Goal: Information Seeking & Learning: Learn about a topic

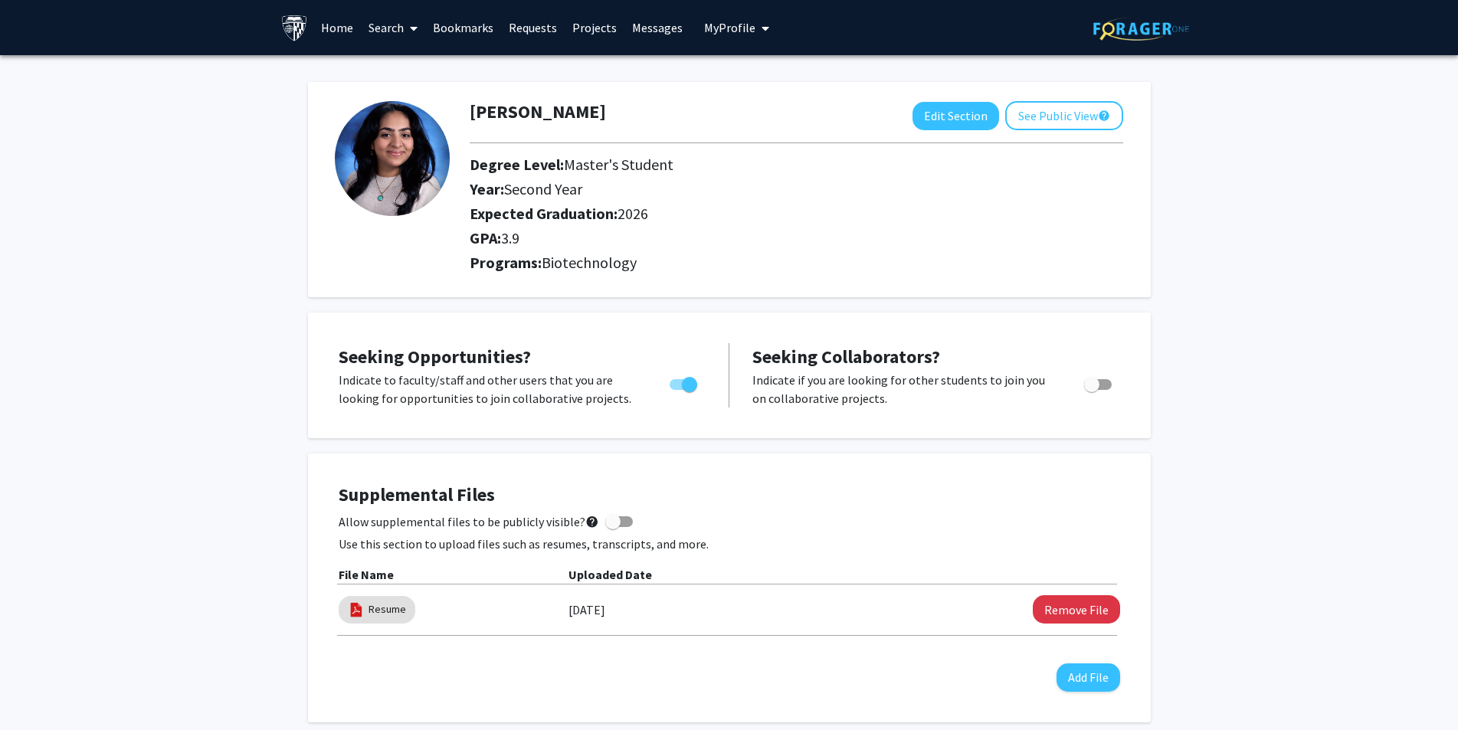
click at [524, 30] on link "Requests" at bounding box center [533, 28] width 64 height 54
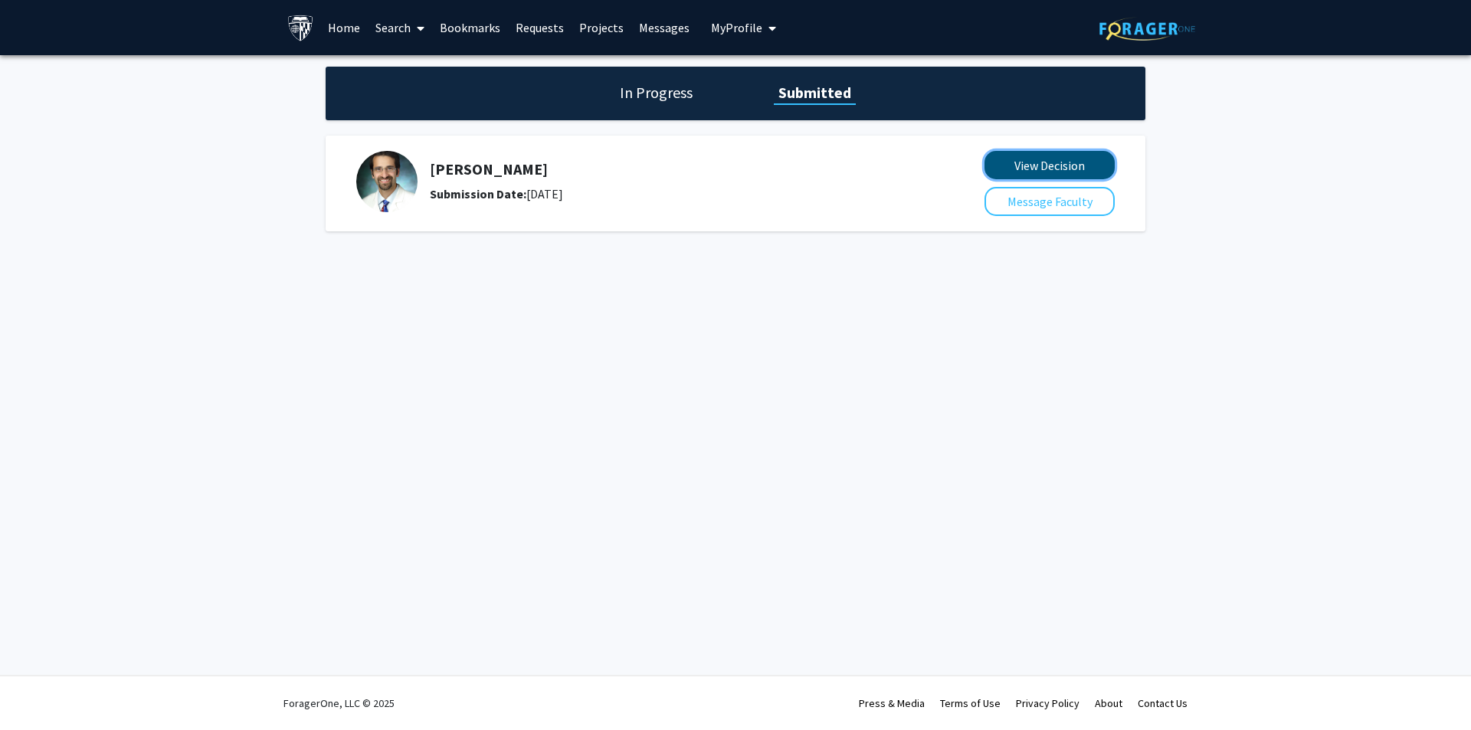
click at [1035, 169] on button "View Decision" at bounding box center [1050, 165] width 130 height 28
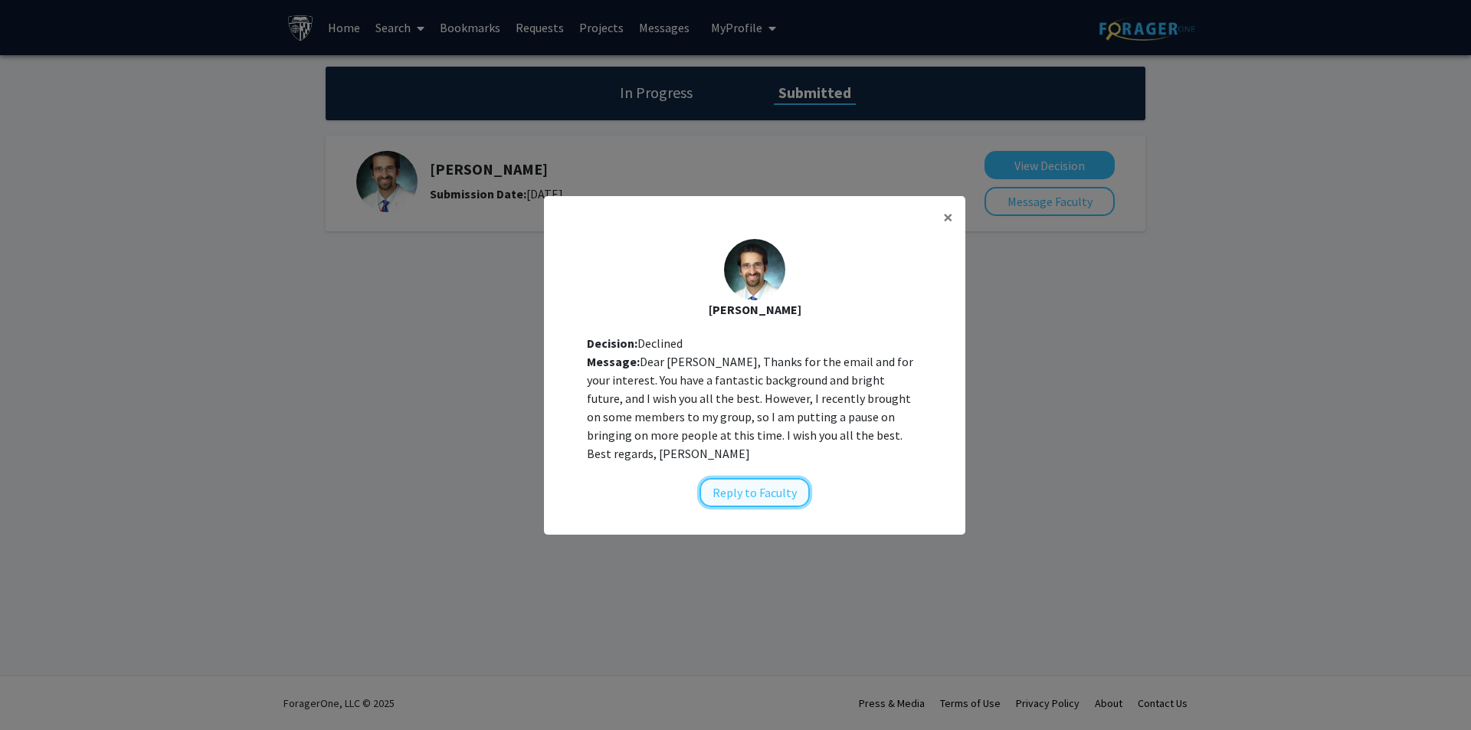
click at [746, 490] on button "Reply to Faculty" at bounding box center [755, 492] width 110 height 29
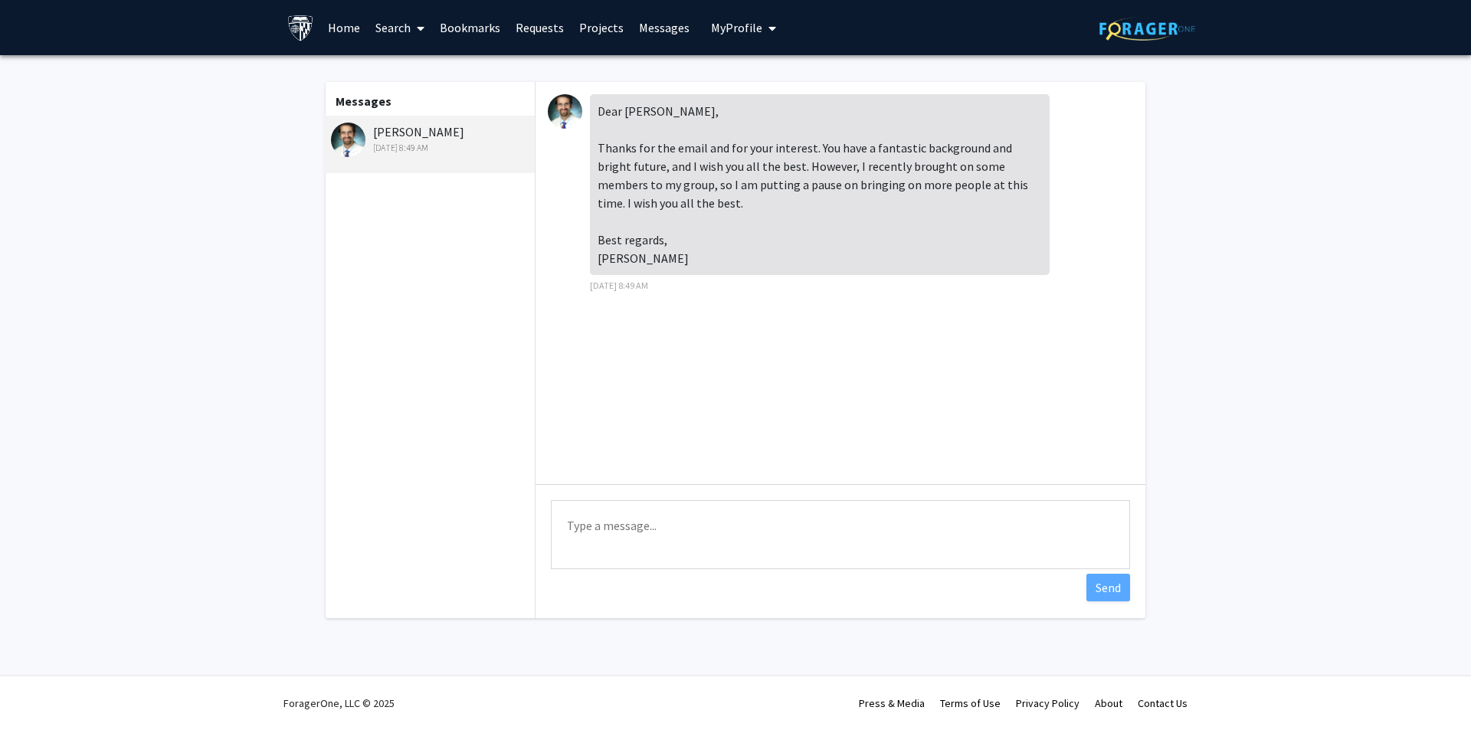
click at [671, 533] on textarea "Type a message" at bounding box center [840, 534] width 579 height 69
drag, startPoint x: 563, startPoint y: 526, endPoint x: 615, endPoint y: 532, distance: 52.5
click at [615, 532] on textarea "[PERSON_NAME], Thank you for your time and consideration. Best, Gaby" at bounding box center [840, 534] width 579 height 69
type textarea "[PERSON_NAME], Thank you for your time and consideration. Best, Gaby"
click at [1099, 585] on button "Send" at bounding box center [1109, 588] width 44 height 28
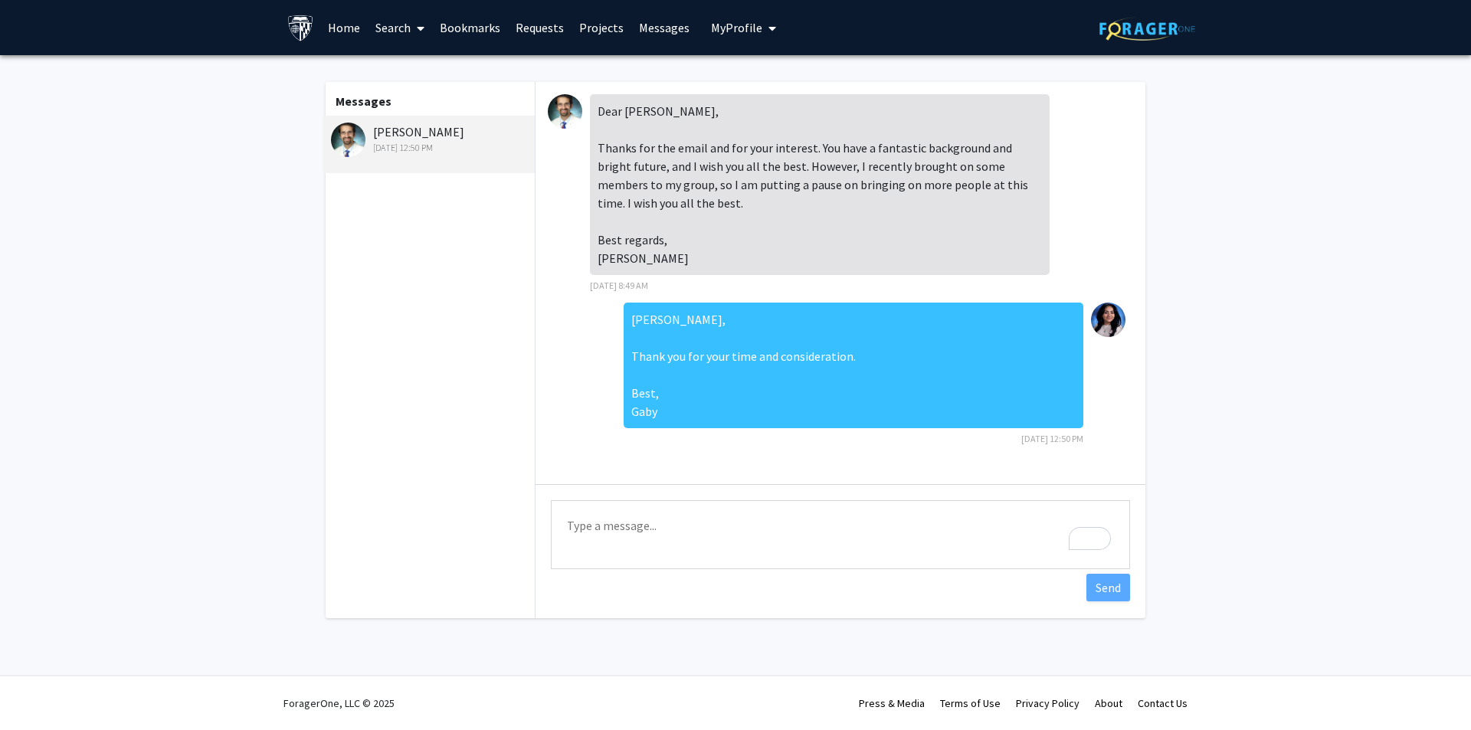
click at [383, 34] on link "Search" at bounding box center [400, 28] width 64 height 54
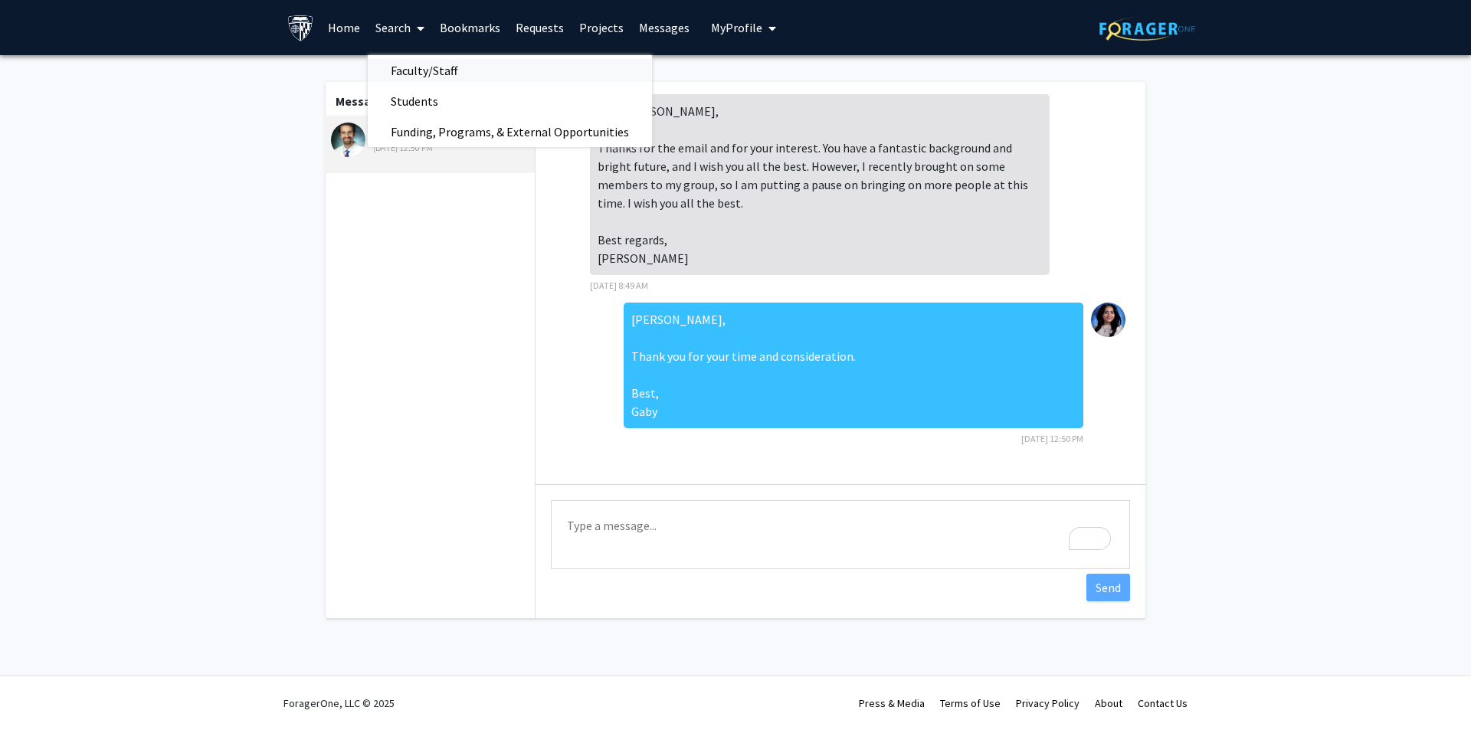
click at [424, 70] on span "Faculty/Staff" at bounding box center [424, 70] width 113 height 31
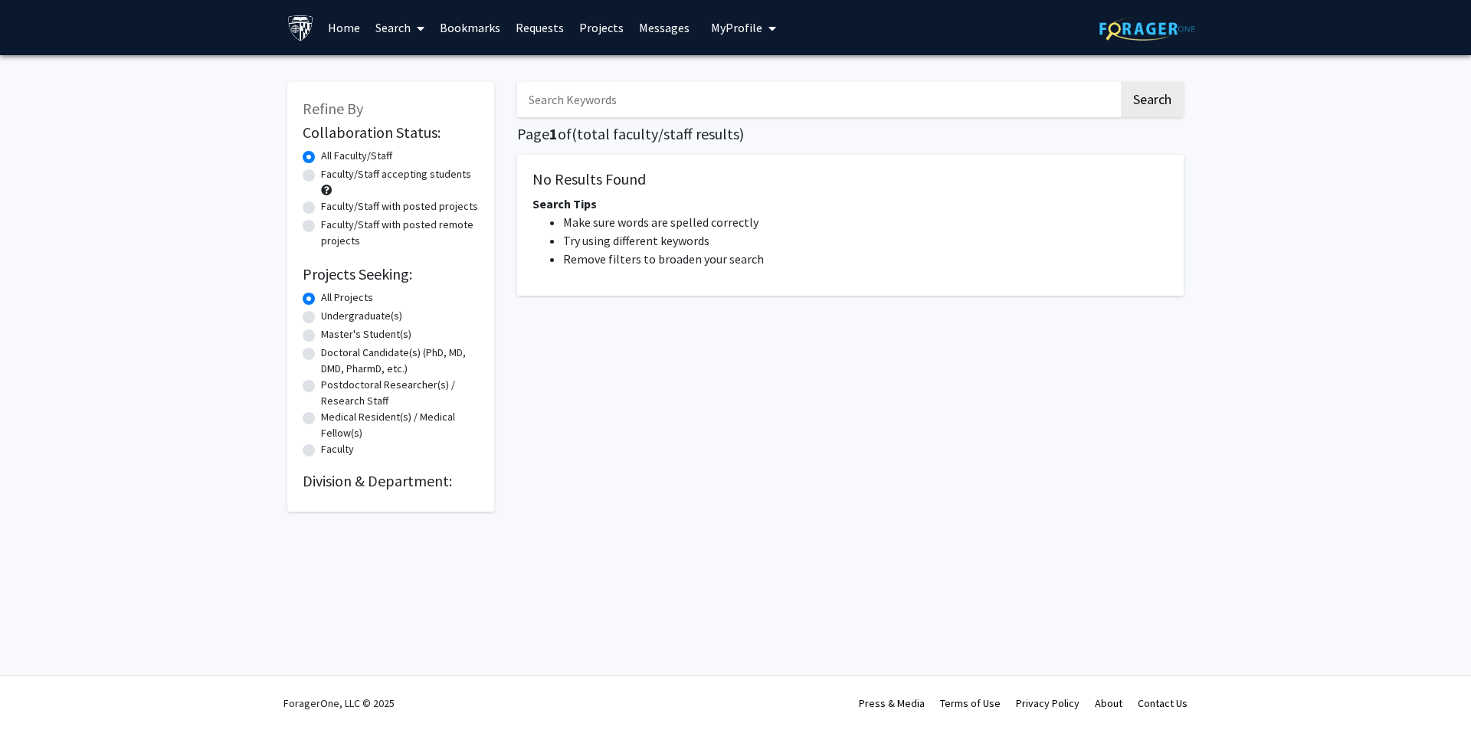
click at [417, 25] on icon at bounding box center [421, 28] width 8 height 12
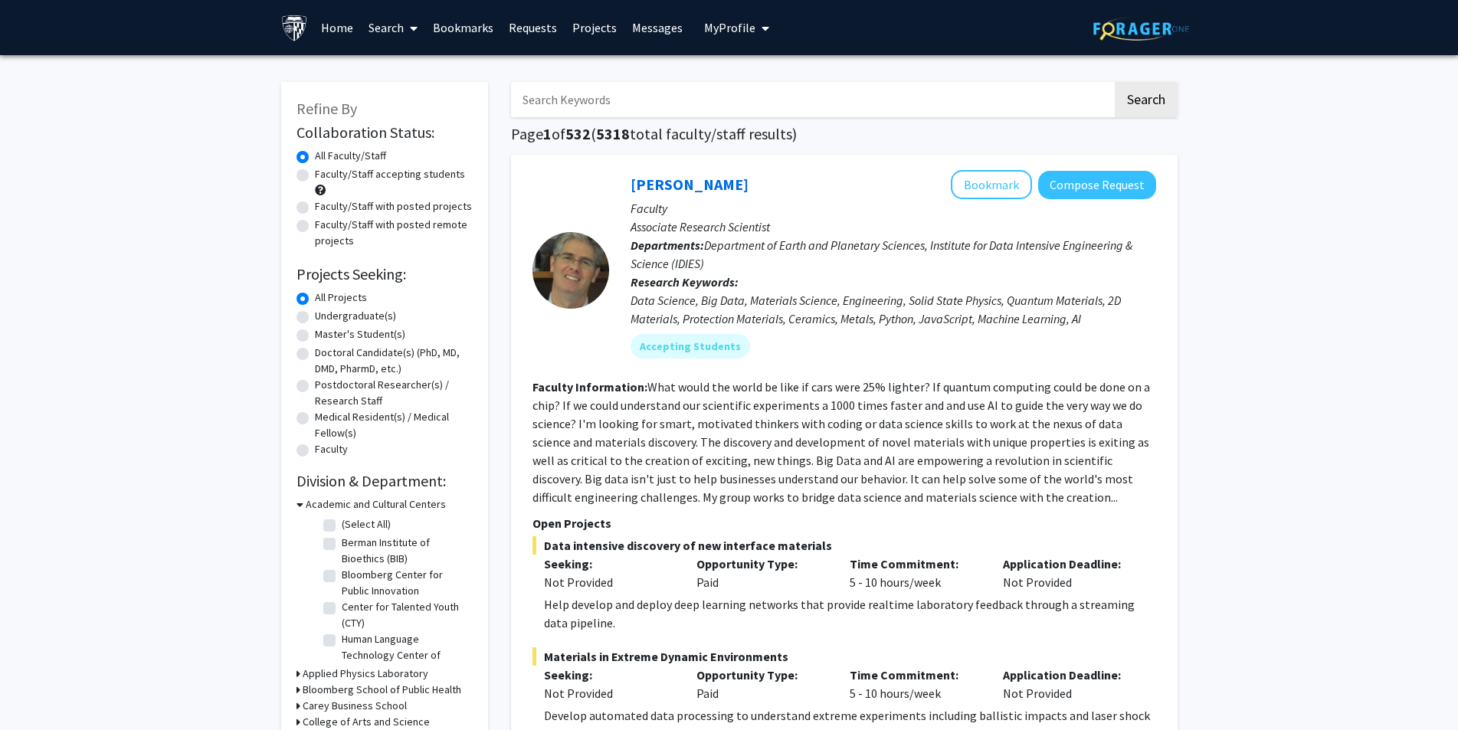
click at [355, 176] on label "Faculty/Staff accepting students" at bounding box center [390, 174] width 150 height 16
click at [325, 176] on input "Faculty/Staff accepting students" at bounding box center [320, 171] width 10 height 10
radio input "true"
click at [315, 337] on label "Master's Student(s)" at bounding box center [360, 334] width 90 height 16
click at [315, 336] on input "Master's Student(s)" at bounding box center [320, 331] width 10 height 10
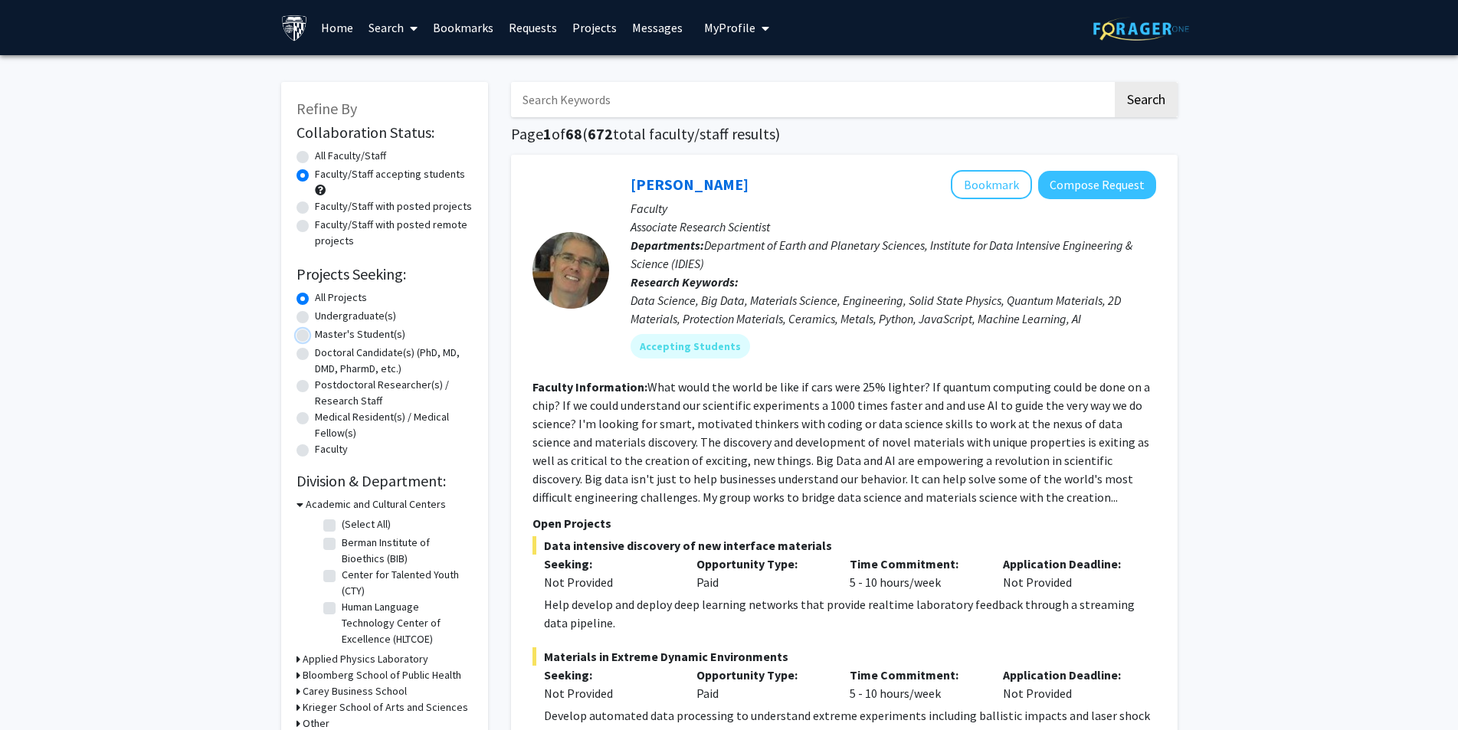
radio input "true"
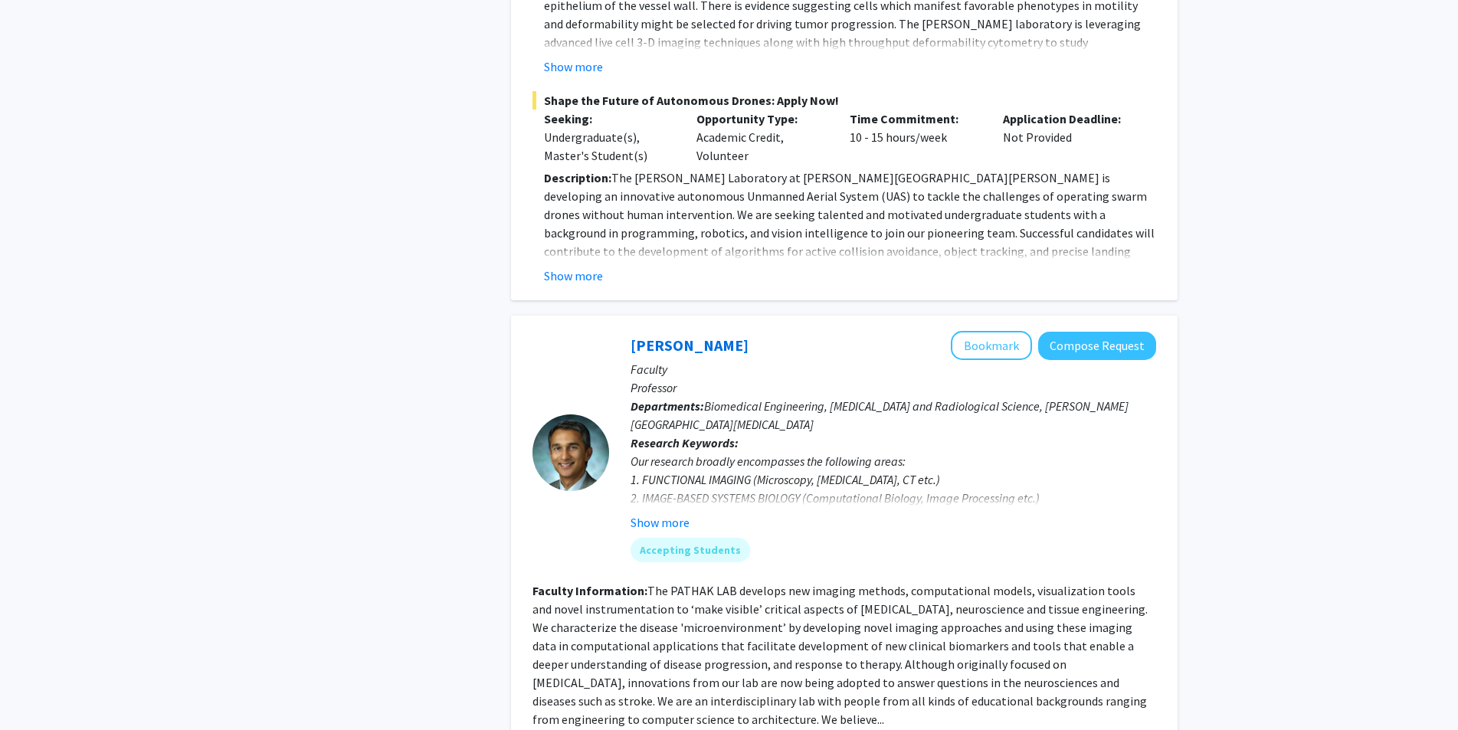
scroll to position [1686, 0]
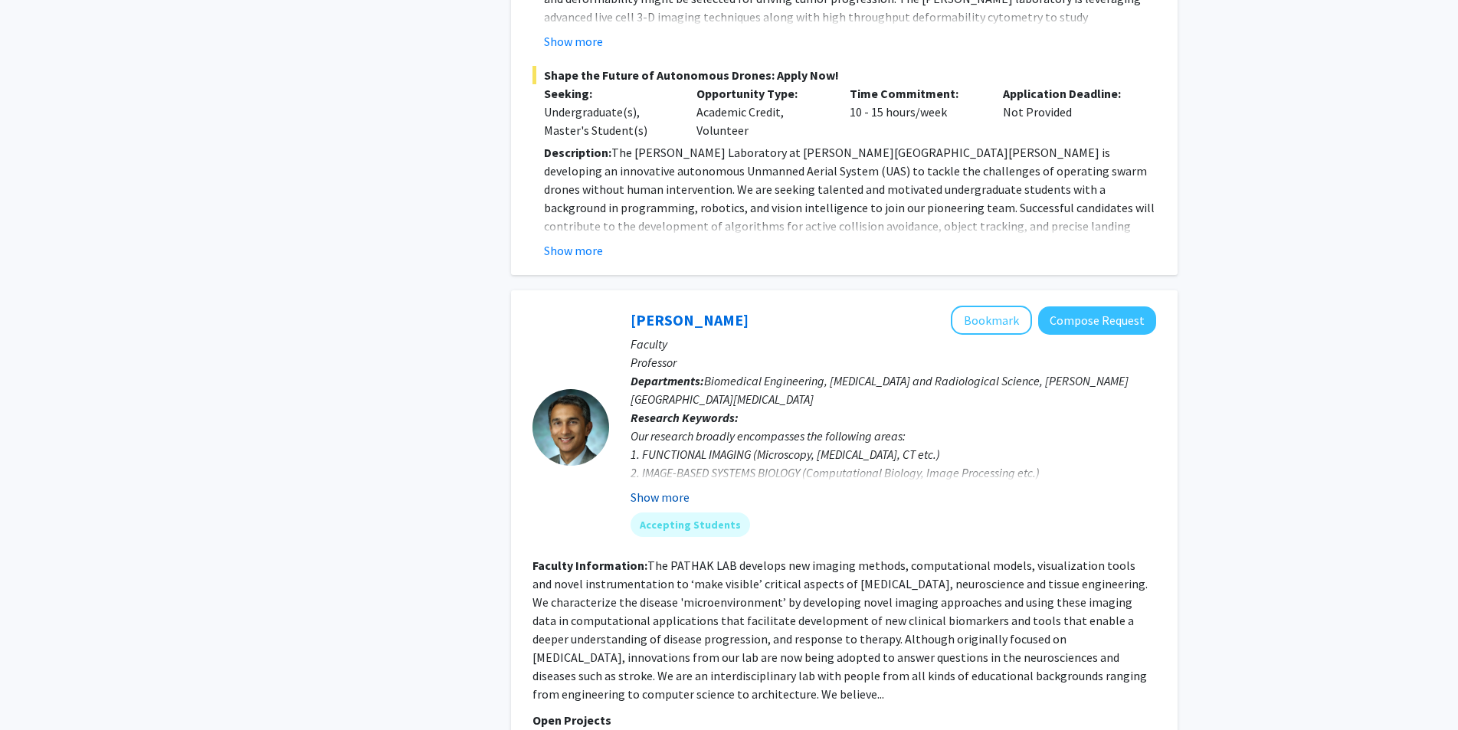
click at [667, 488] on button "Show more" at bounding box center [660, 497] width 59 height 18
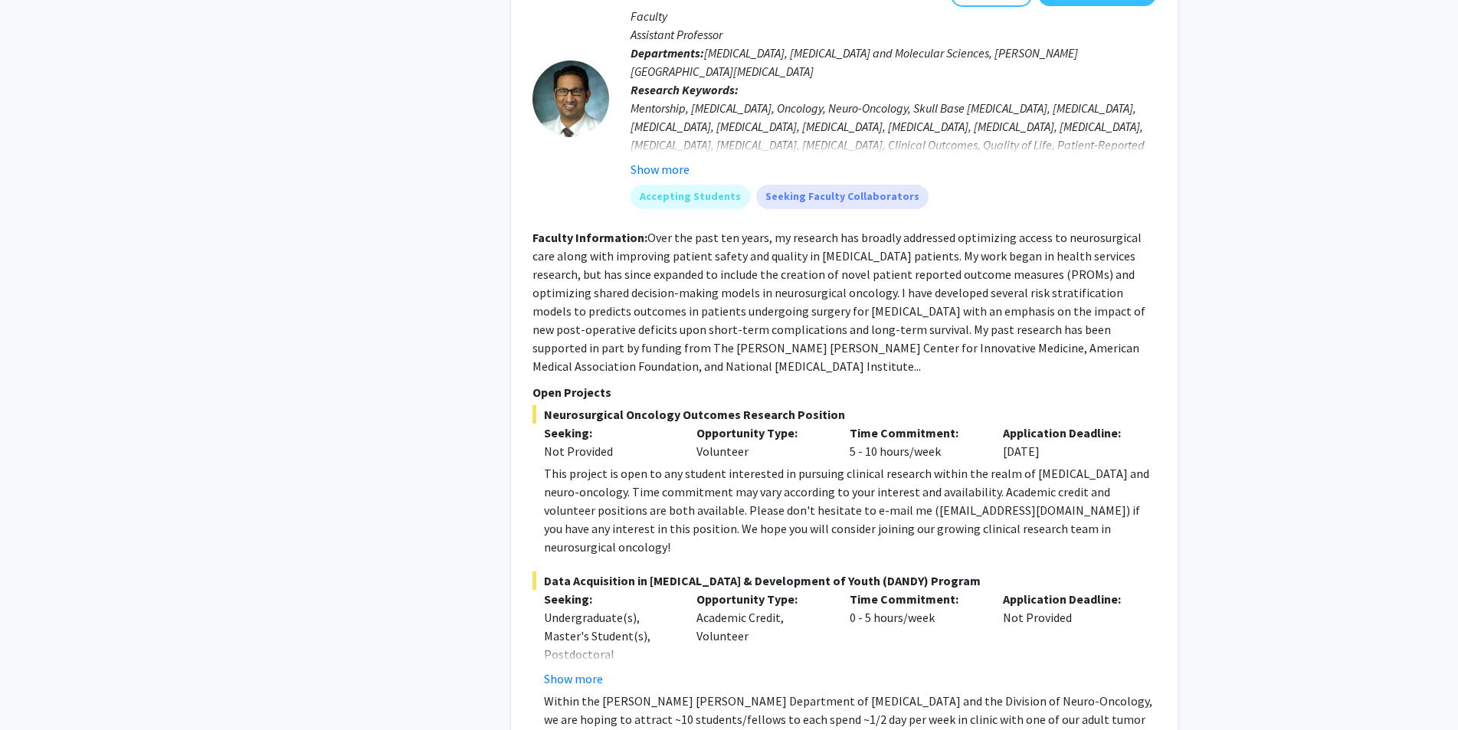
scroll to position [6923, 0]
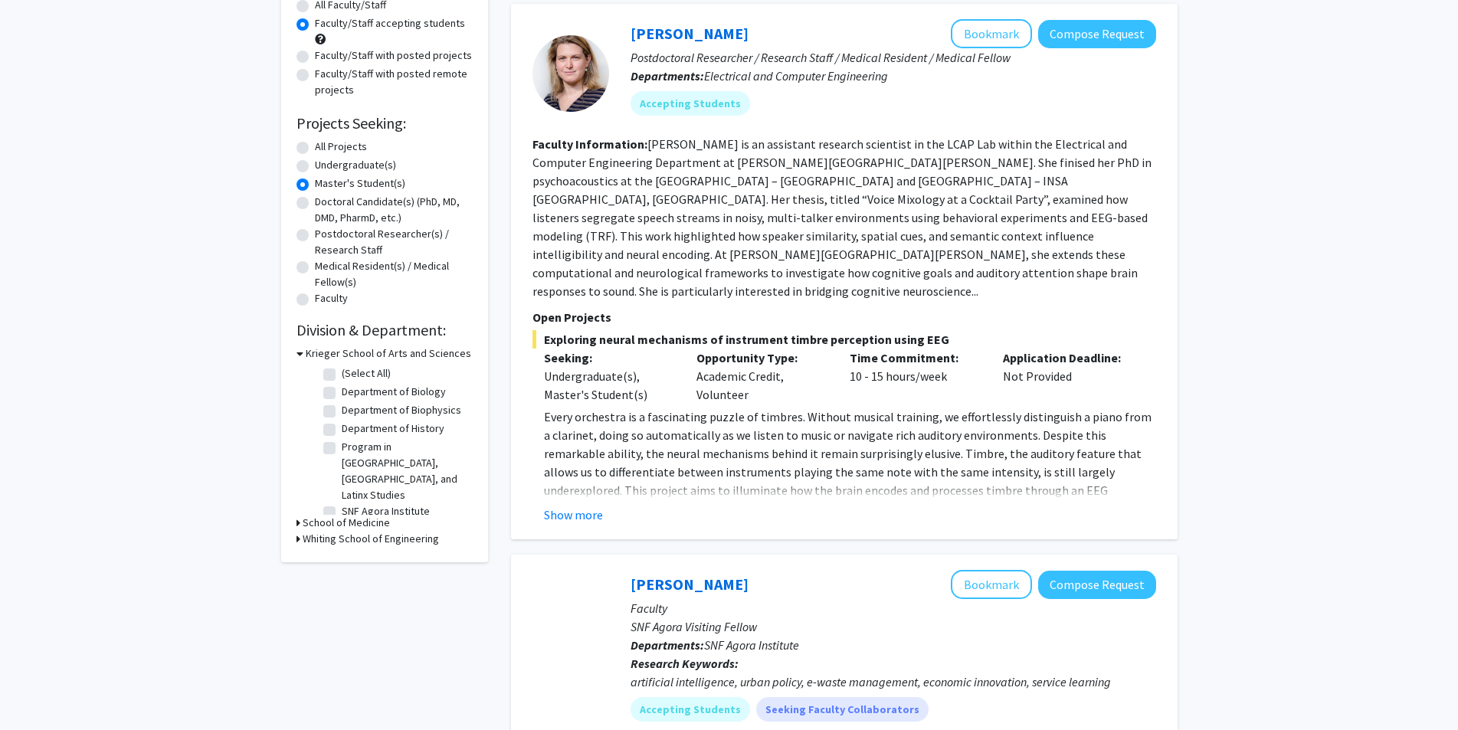
scroll to position [77, 0]
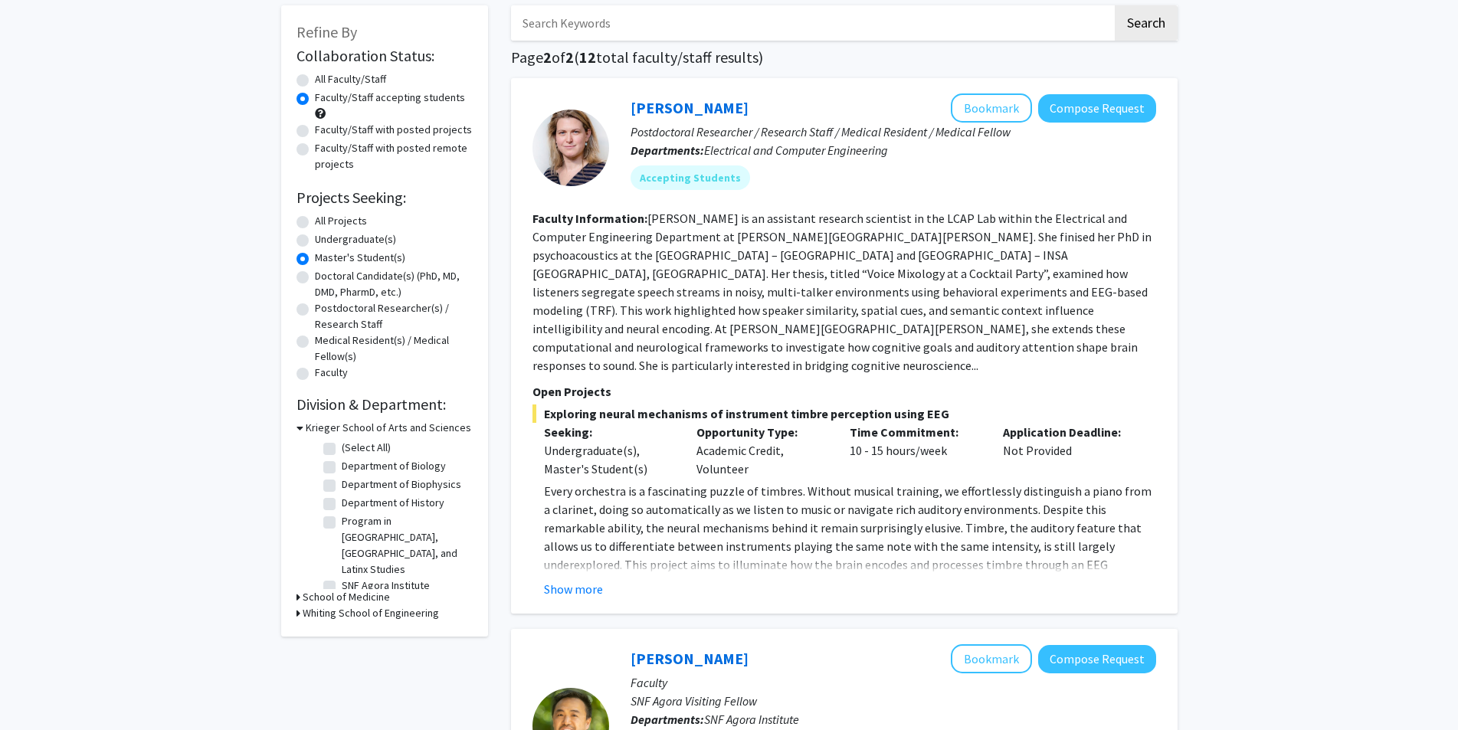
click at [371, 126] on label "Faculty/Staff with posted projects" at bounding box center [393, 130] width 157 height 16
click at [325, 126] on input "Faculty/Staff with posted projects" at bounding box center [320, 127] width 10 height 10
radio input "true"
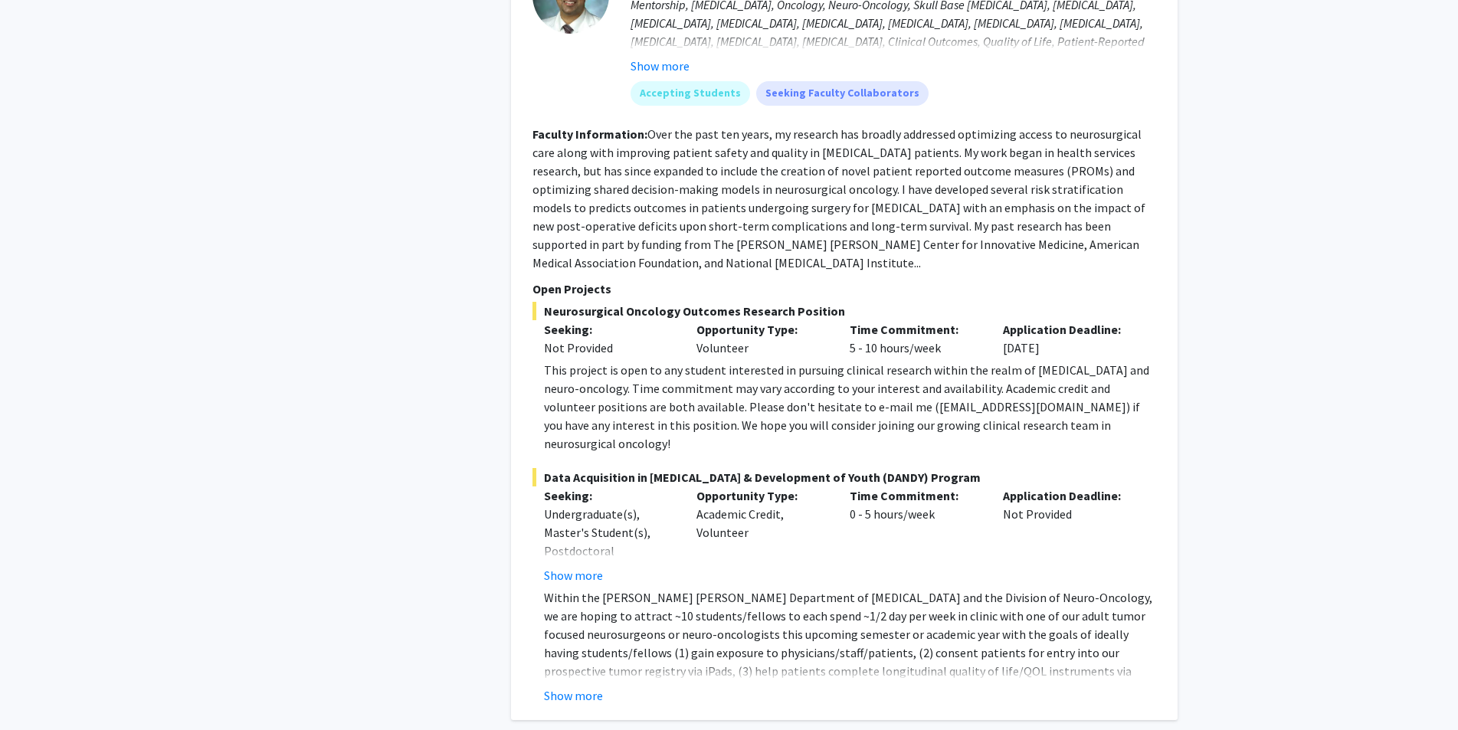
scroll to position [6886, 0]
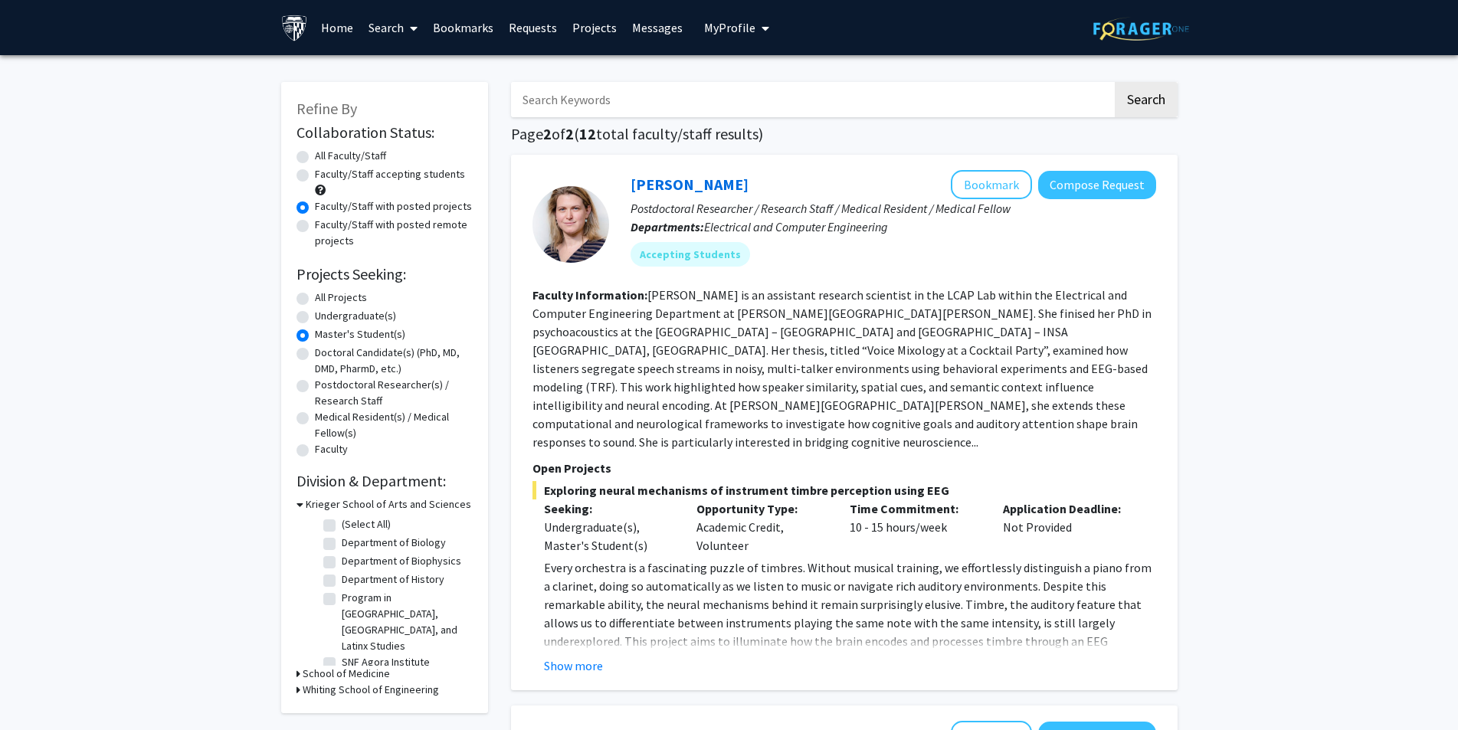
click at [307, 150] on div "All Faculty/Staff" at bounding box center [385, 157] width 176 height 18
click at [315, 154] on label "All Faculty/Staff" at bounding box center [350, 156] width 71 height 16
click at [315, 154] on input "All Faculty/Staff" at bounding box center [320, 153] width 10 height 10
radio input "true"
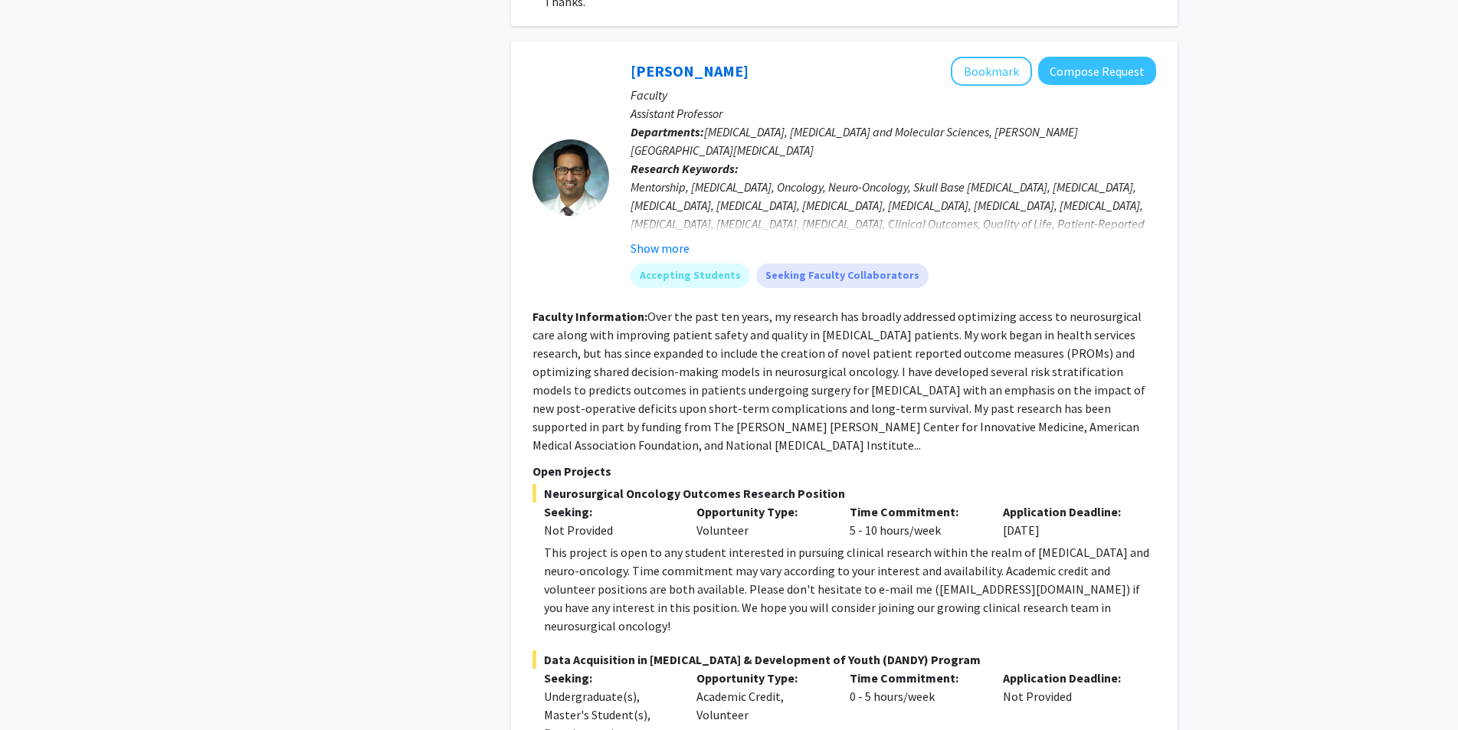
scroll to position [6886, 0]
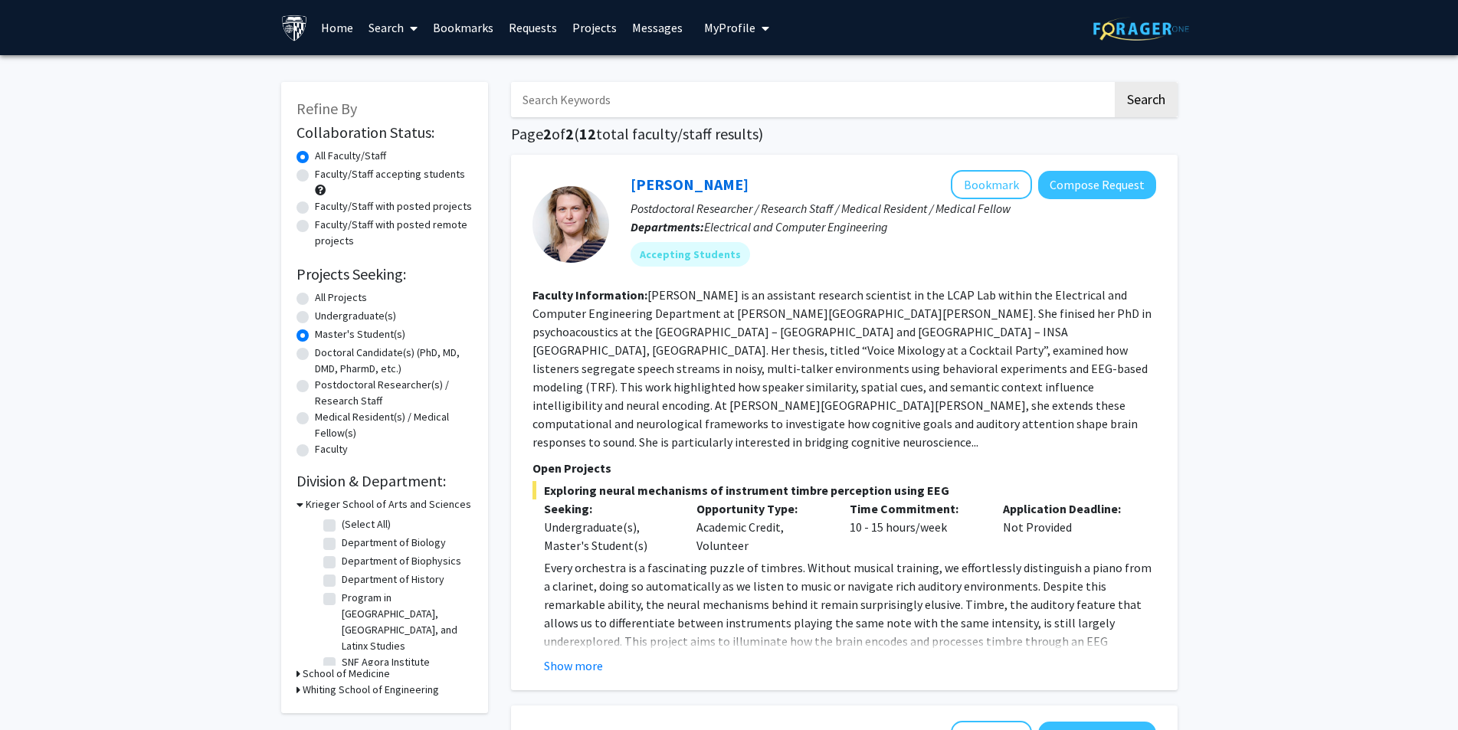
click at [315, 300] on label "All Projects" at bounding box center [341, 298] width 52 height 16
click at [315, 300] on input "All Projects" at bounding box center [320, 295] width 10 height 10
radio input "true"
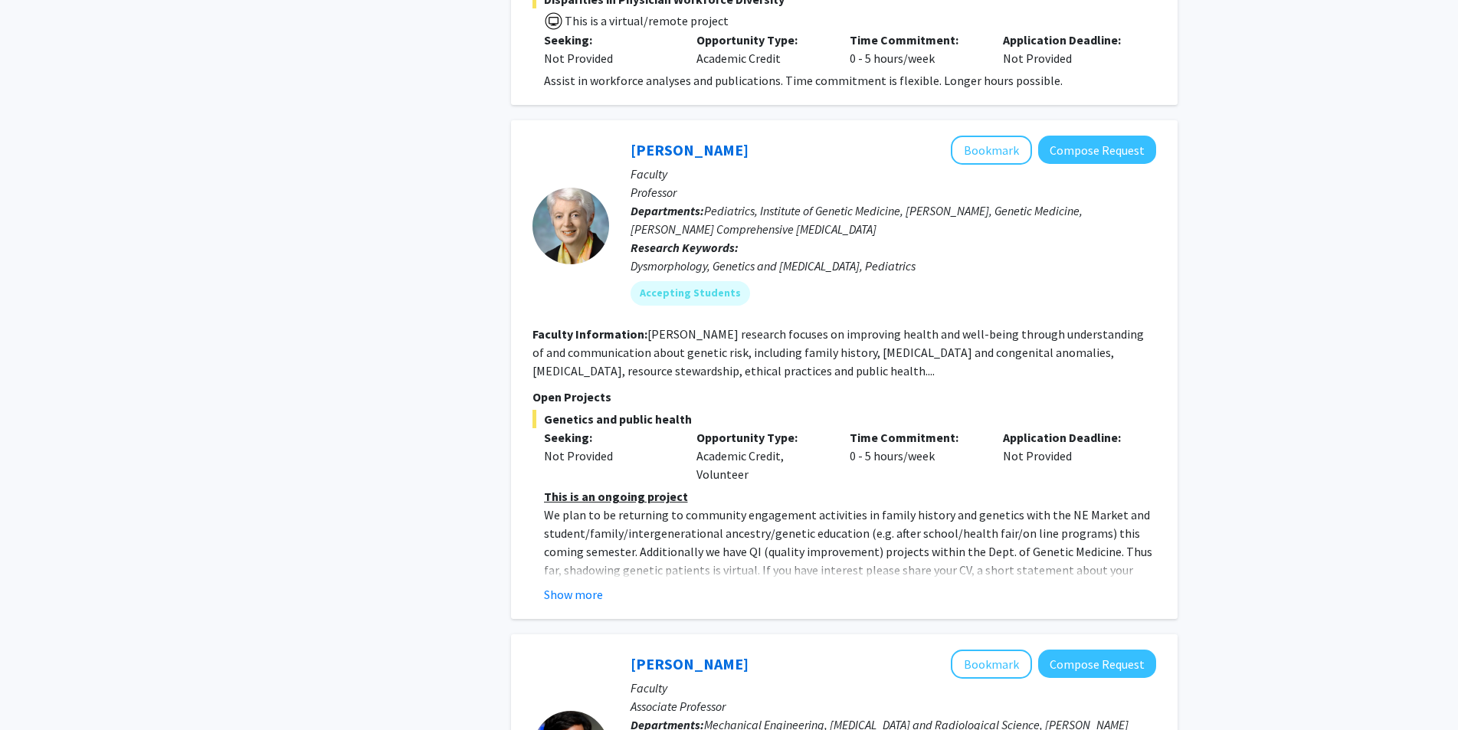
scroll to position [2452, 0]
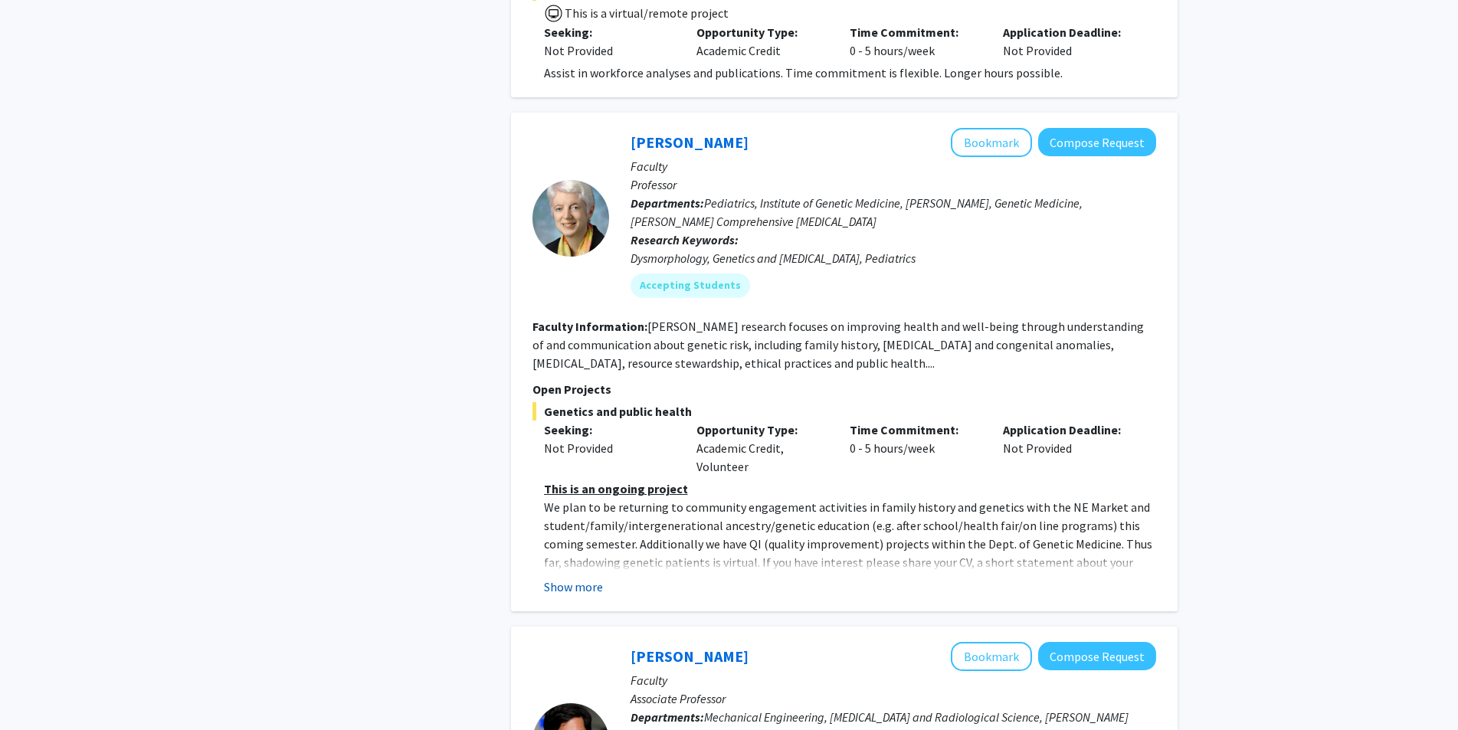
click at [582, 578] on button "Show more" at bounding box center [573, 587] width 59 height 18
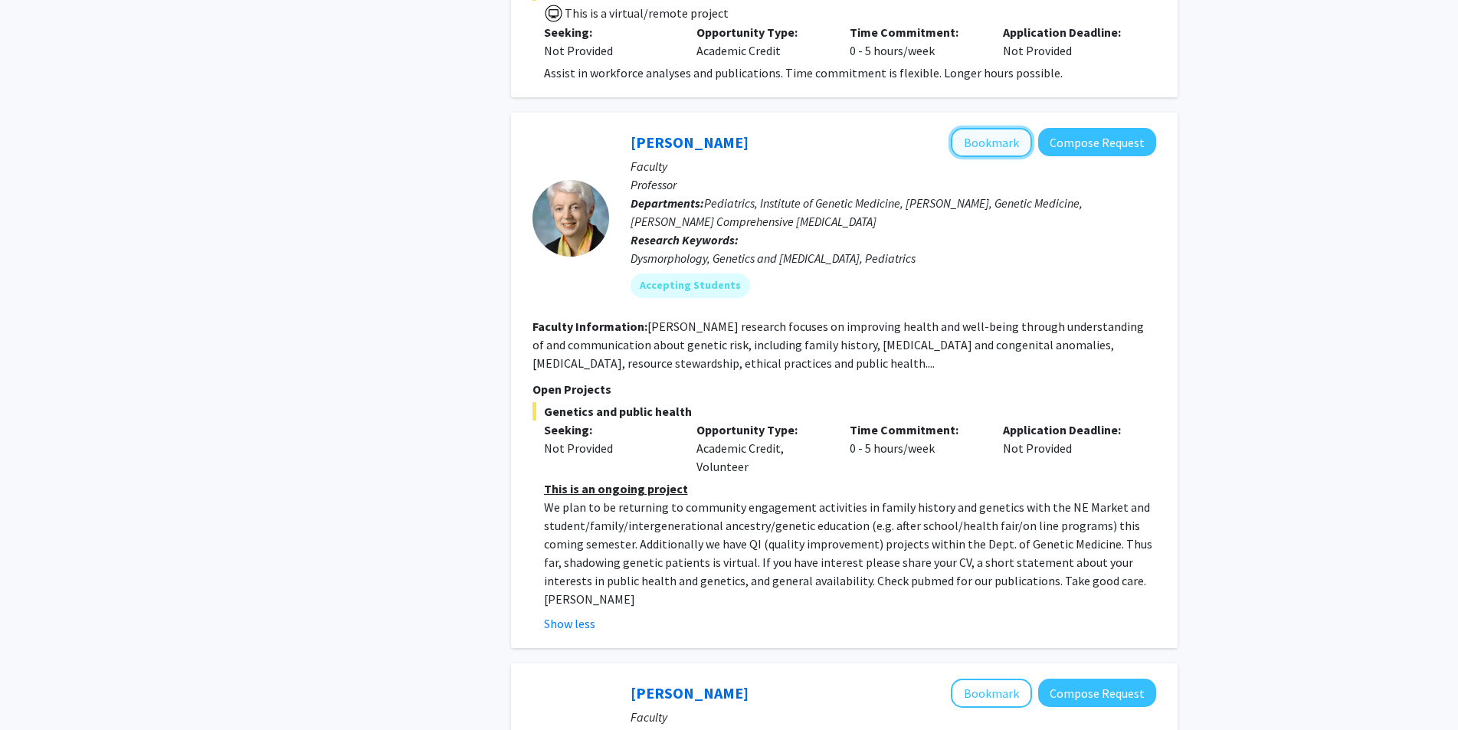
click at [979, 128] on button "Bookmark" at bounding box center [991, 142] width 81 height 29
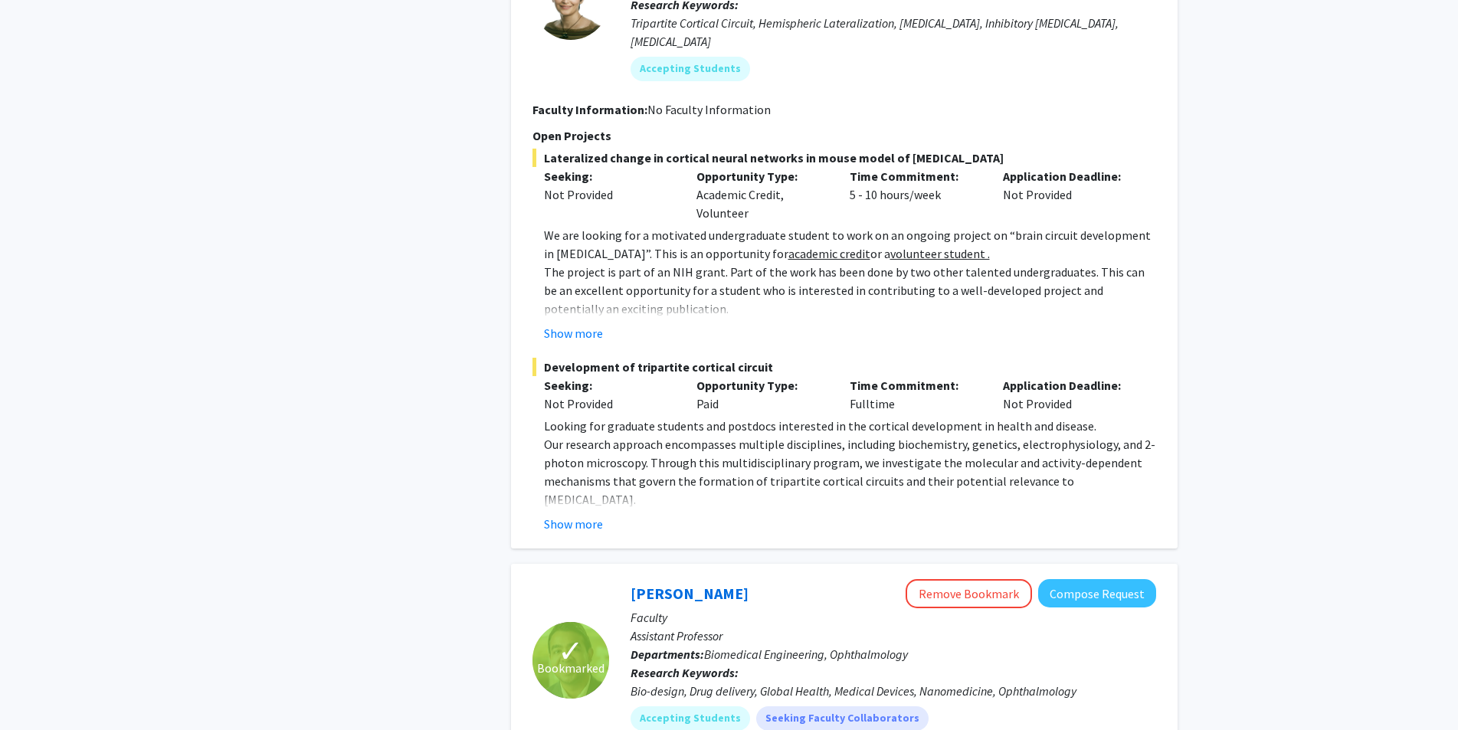
scroll to position [4904, 0]
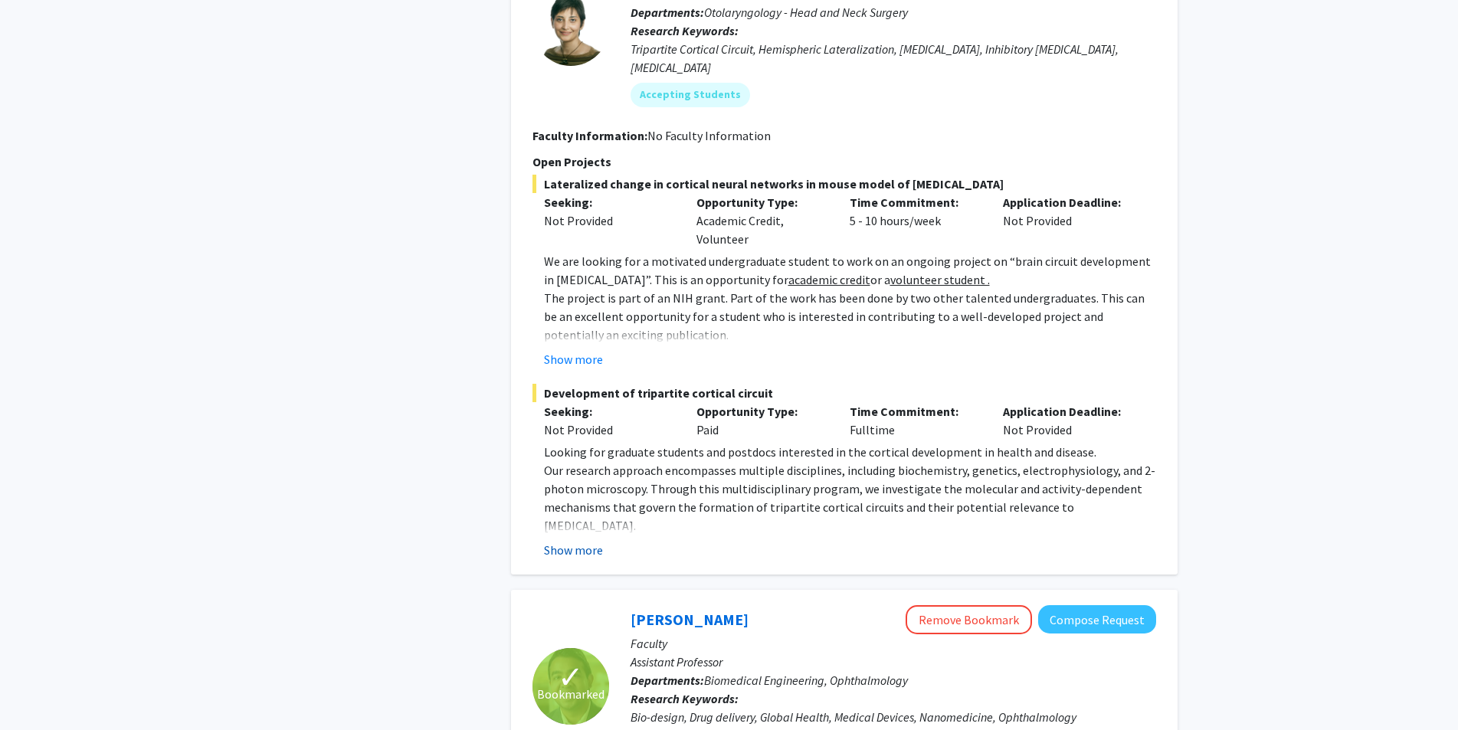
click at [587, 541] on button "Show more" at bounding box center [573, 550] width 59 height 18
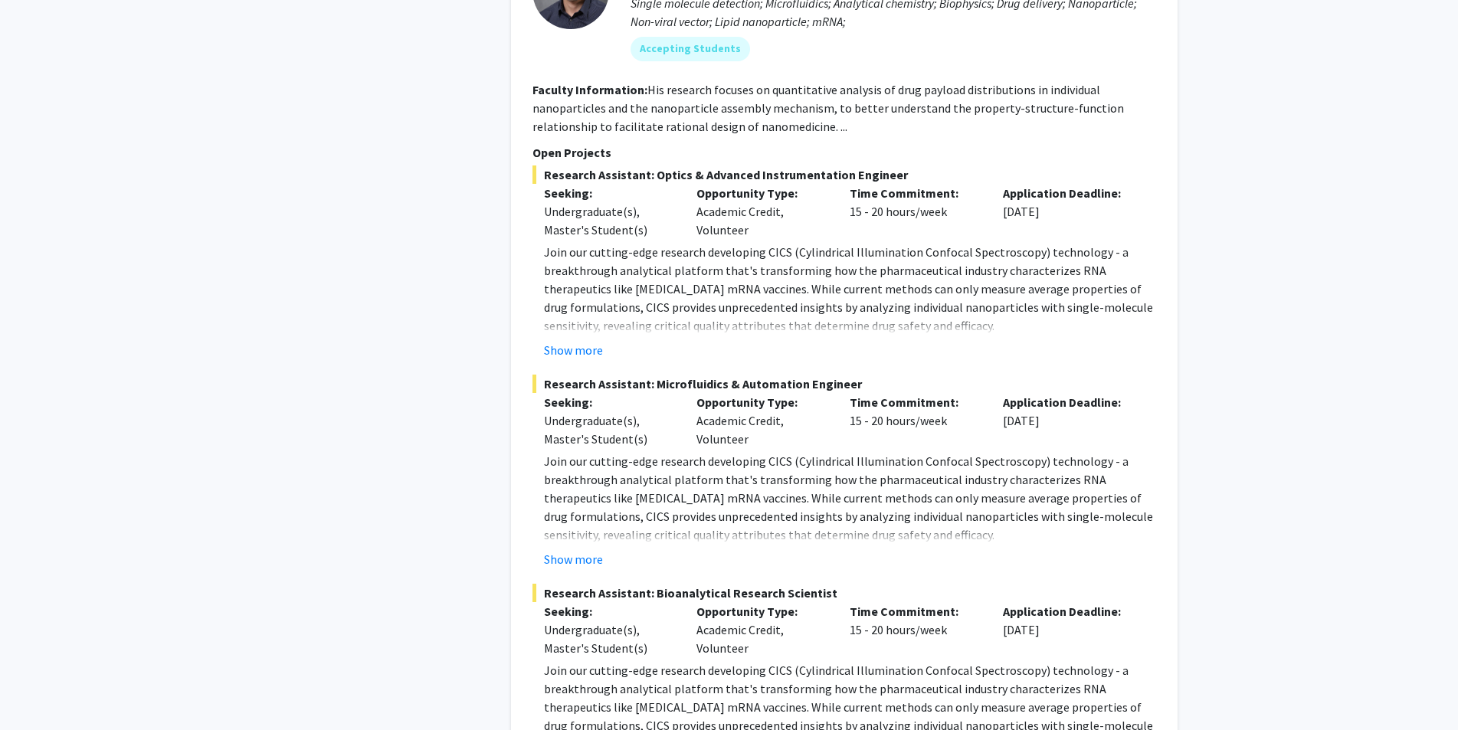
scroll to position [7280, 0]
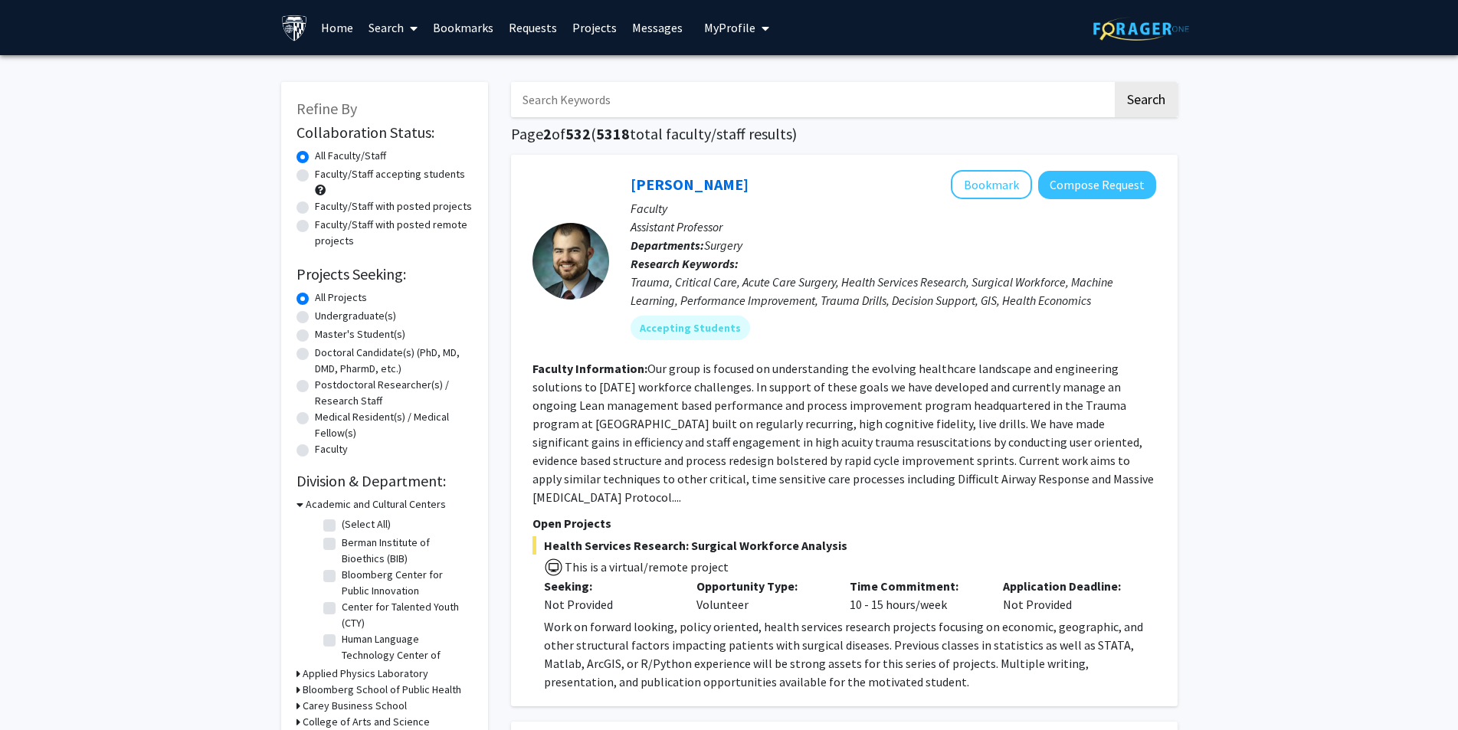
click at [315, 173] on label "Faculty/Staff accepting students" at bounding box center [390, 174] width 150 height 16
click at [315, 173] on input "Faculty/Staff accepting students" at bounding box center [320, 171] width 10 height 10
radio input "true"
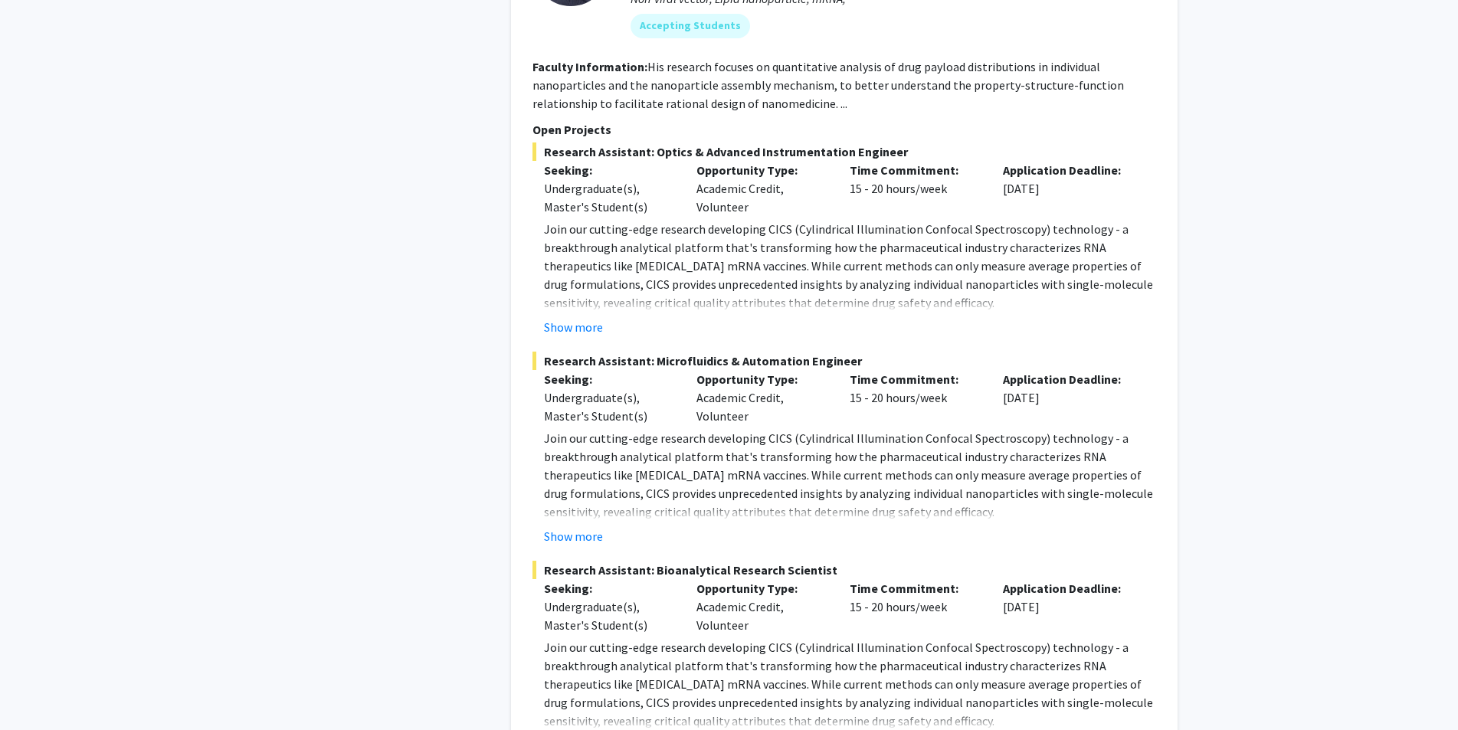
scroll to position [7225, 0]
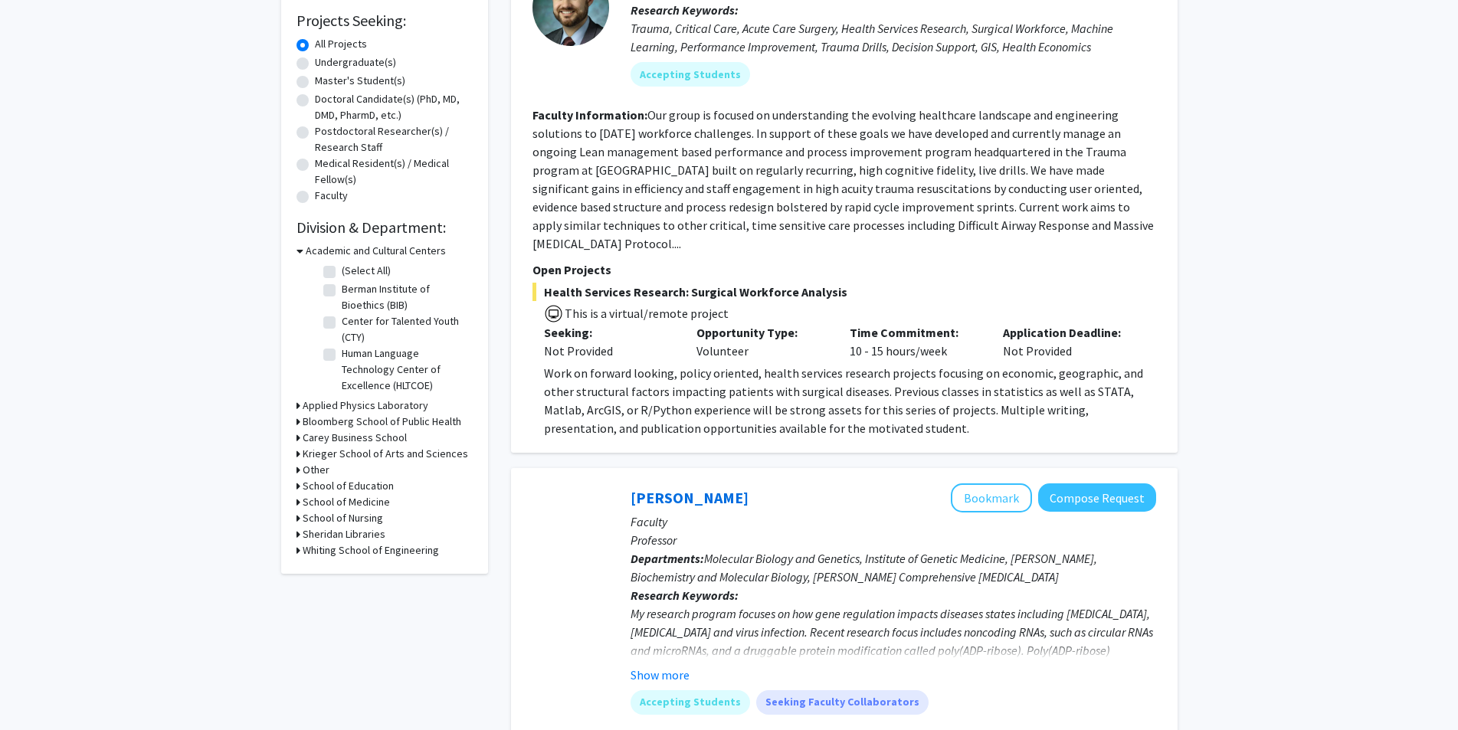
scroll to position [307, 0]
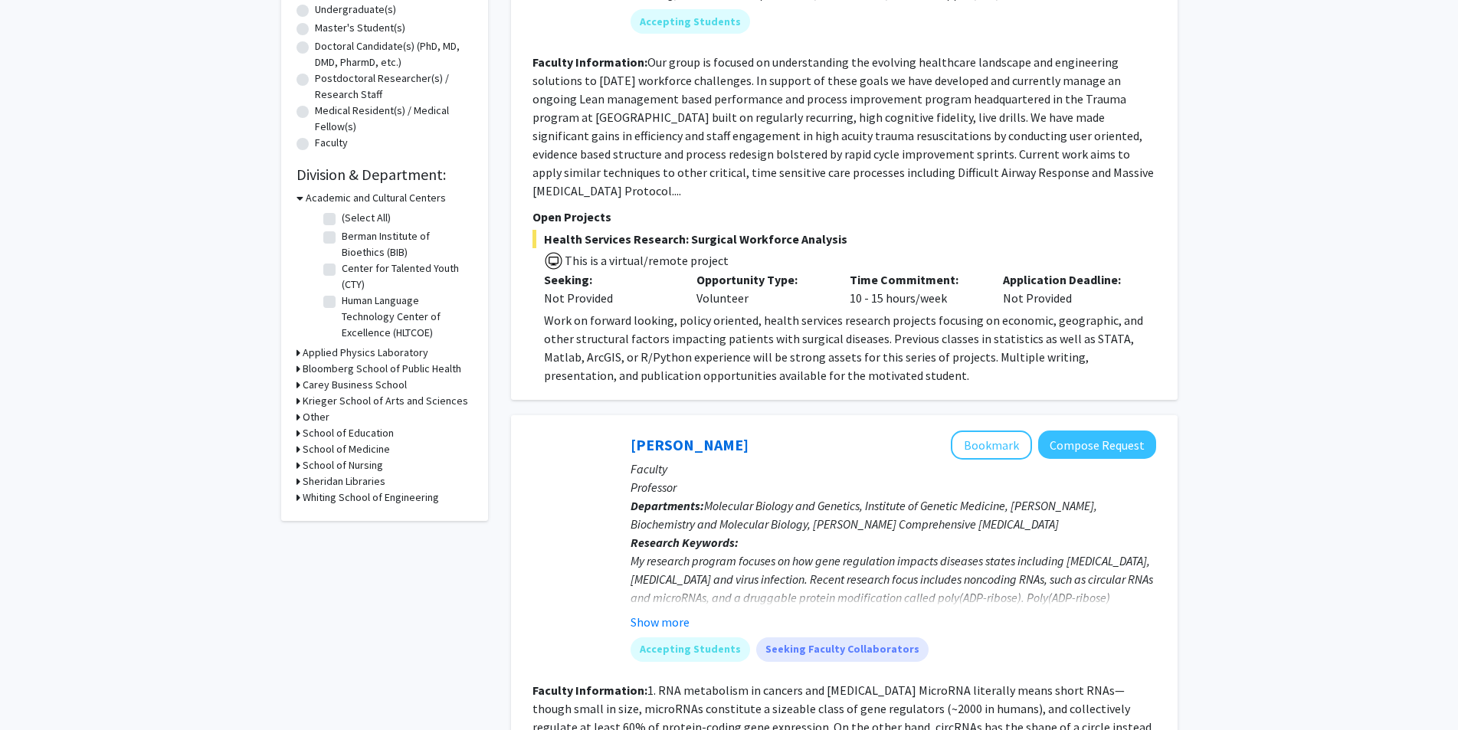
click at [300, 400] on div "Krieger School of Arts and Sciences" at bounding box center [385, 401] width 176 height 16
click at [294, 403] on div "Refine By Collaboration Status: Collaboration Status All Faculty/Staff Collabor…" at bounding box center [384, 148] width 207 height 746
click at [315, 402] on h3 "Krieger School of Arts and Sciences" at bounding box center [386, 401] width 166 height 16
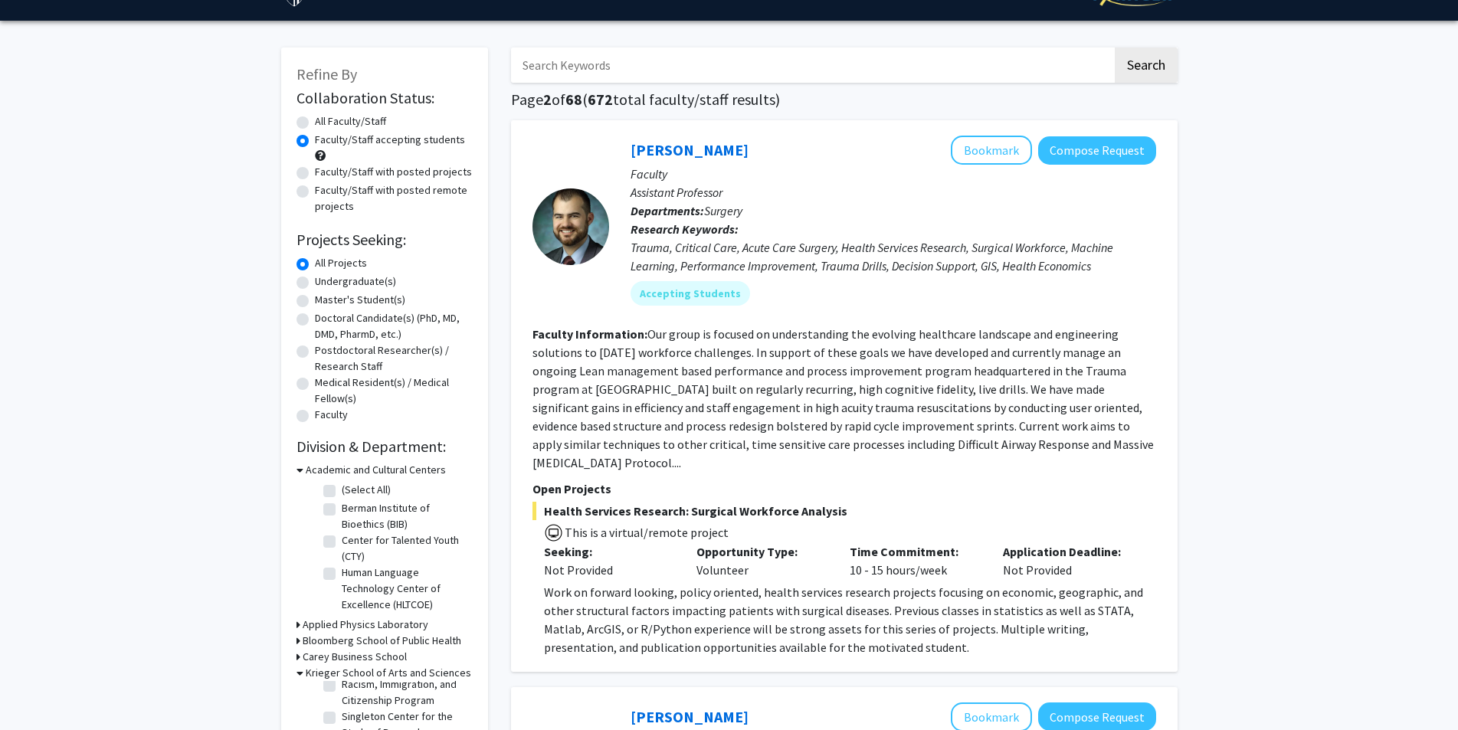
scroll to position [0, 0]
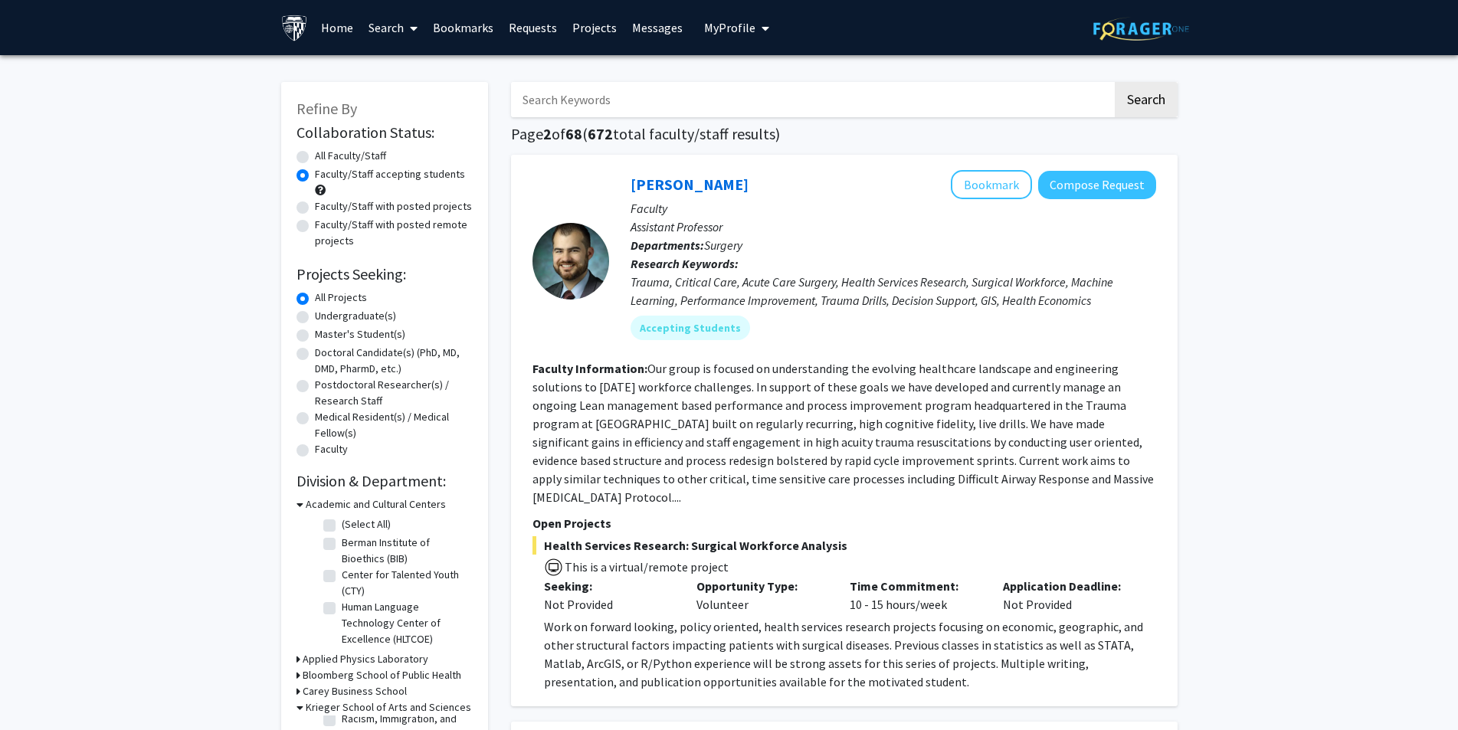
click at [638, 100] on input "Search Keywords" at bounding box center [812, 99] width 602 height 35
type input "stem cell"
click at [1115, 82] on button "Search" at bounding box center [1146, 99] width 63 height 35
radio input "true"
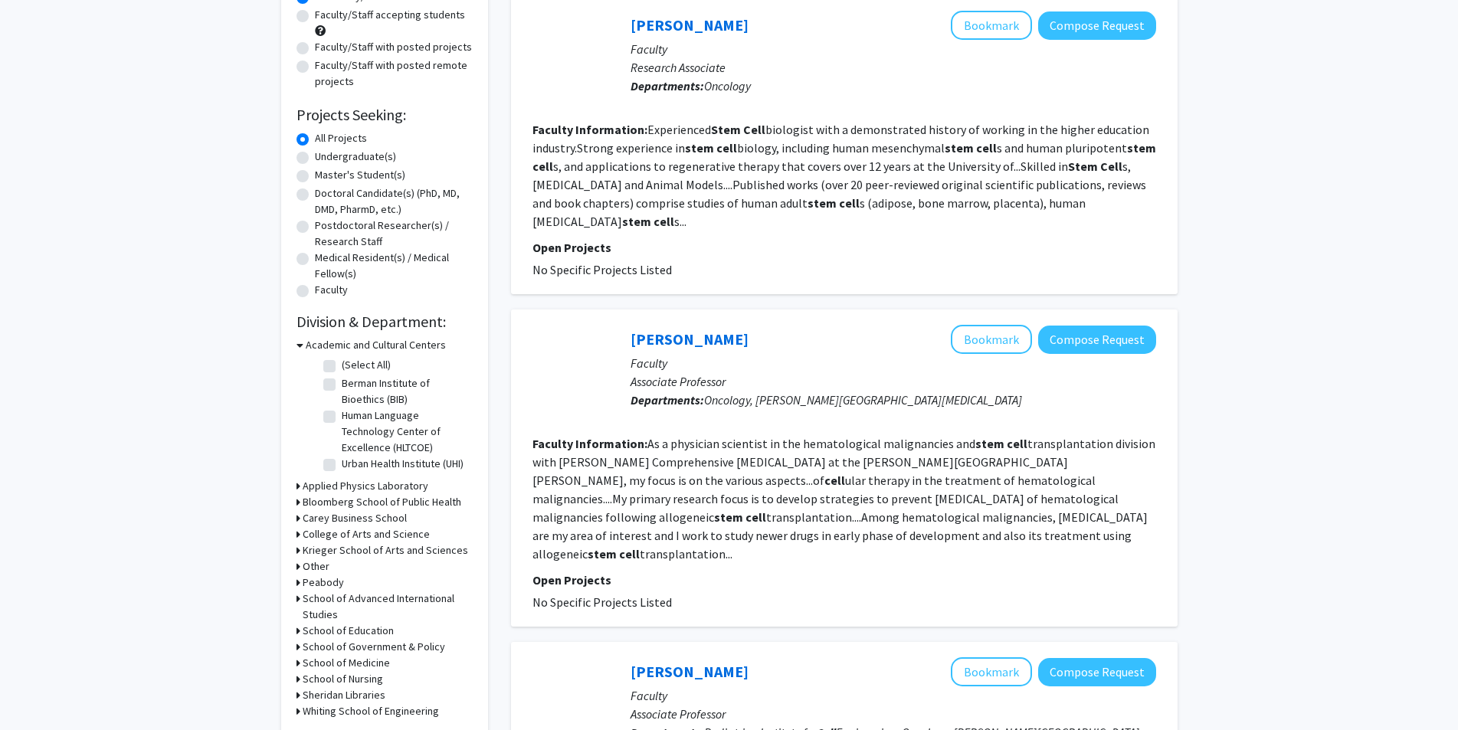
scroll to position [83, 0]
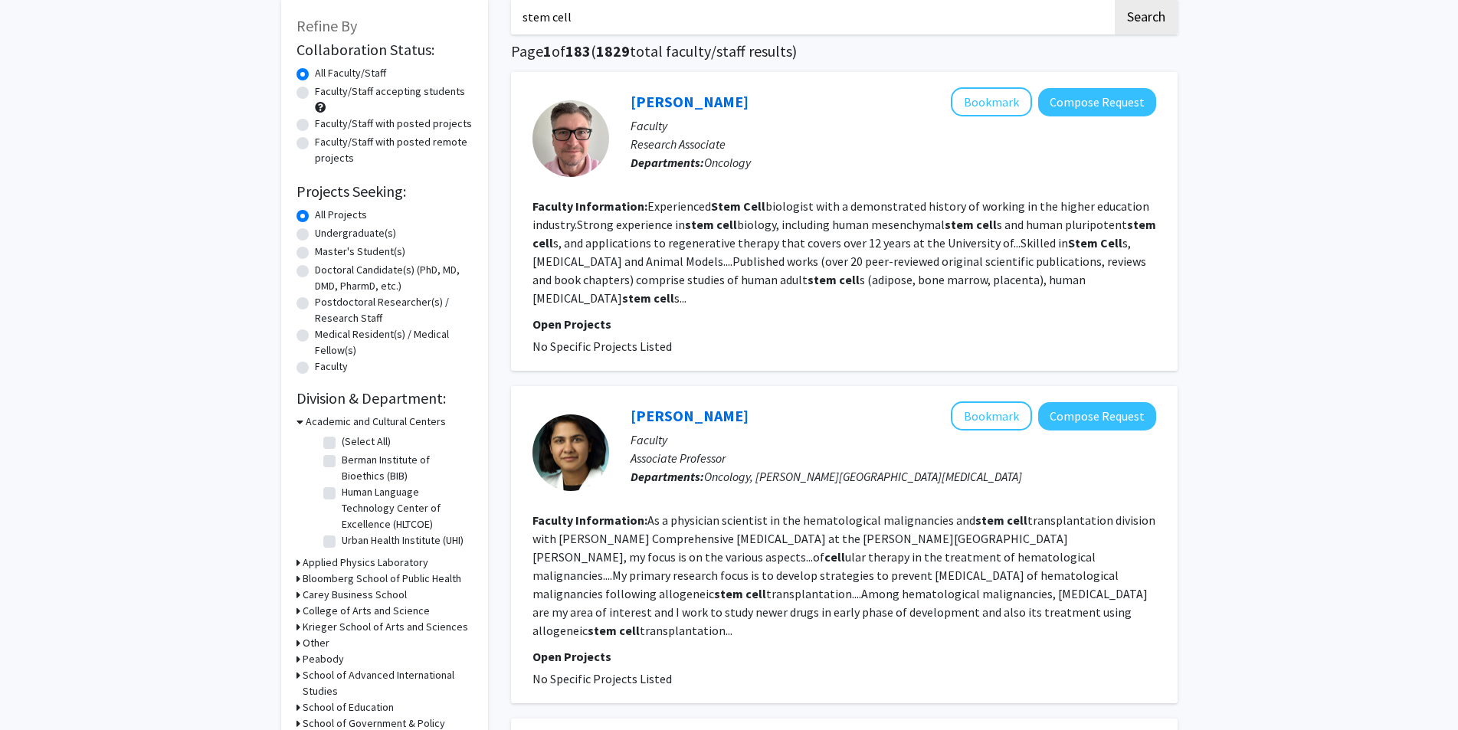
click at [315, 123] on label "Faculty/Staff with posted projects" at bounding box center [393, 124] width 157 height 16
click at [315, 123] on input "Faculty/Staff with posted projects" at bounding box center [320, 121] width 10 height 10
radio input "true"
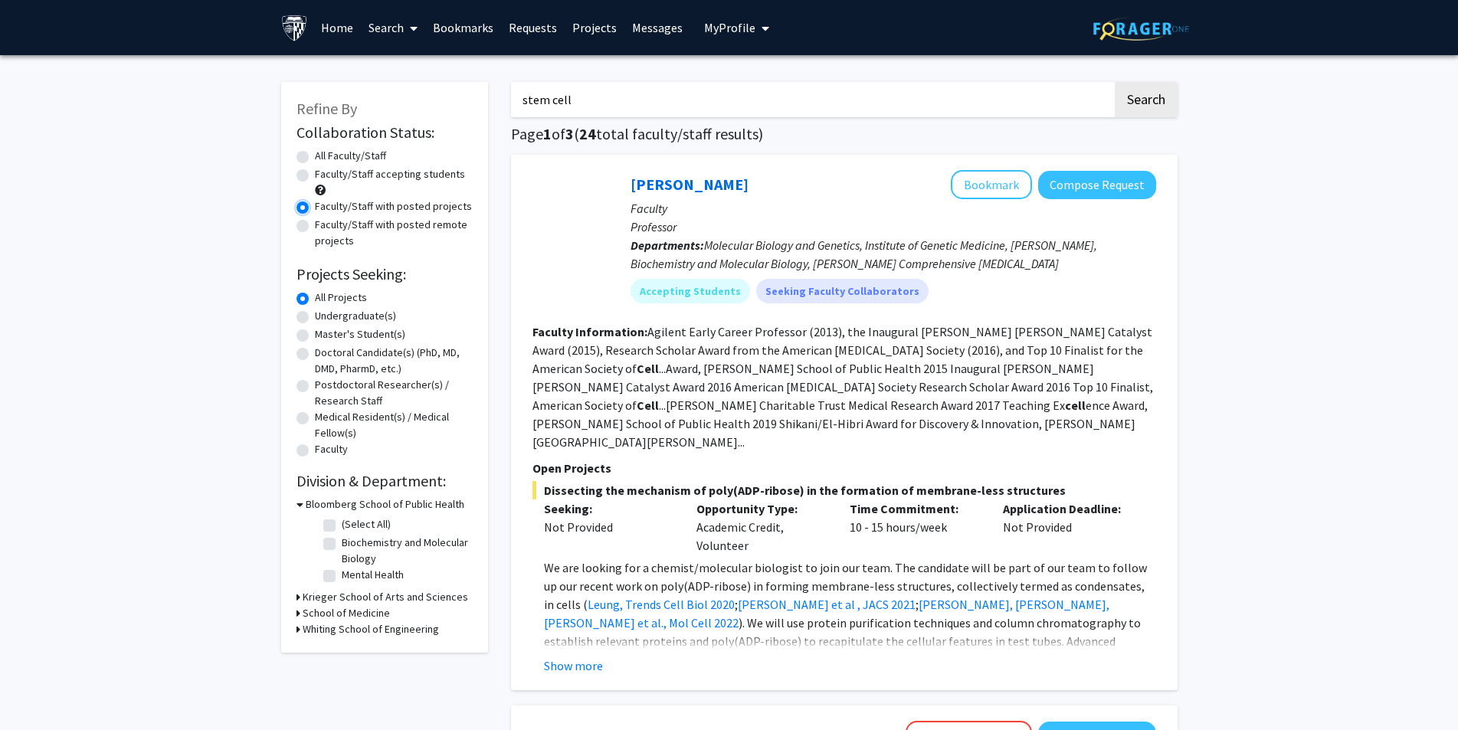
scroll to position [77, 0]
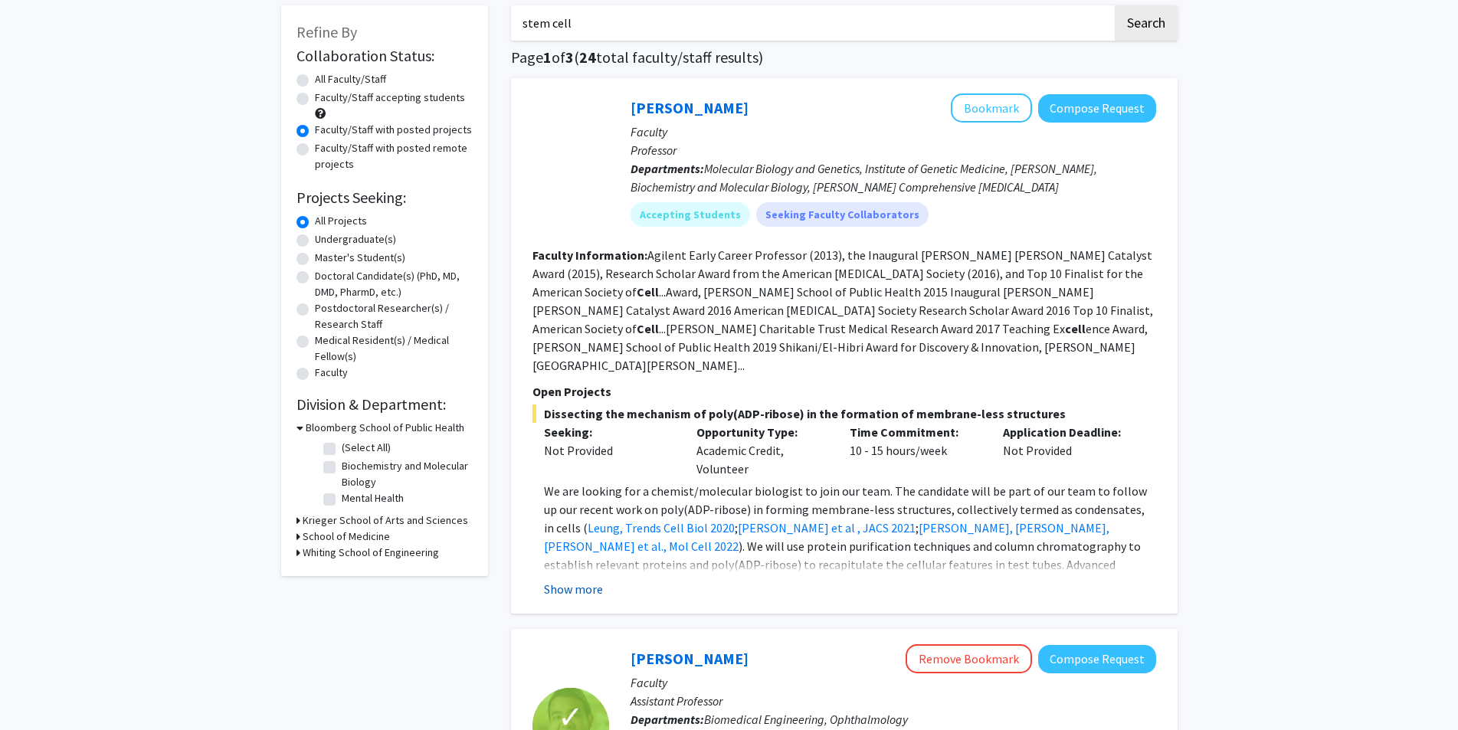
click at [578, 580] on button "Show more" at bounding box center [573, 589] width 59 height 18
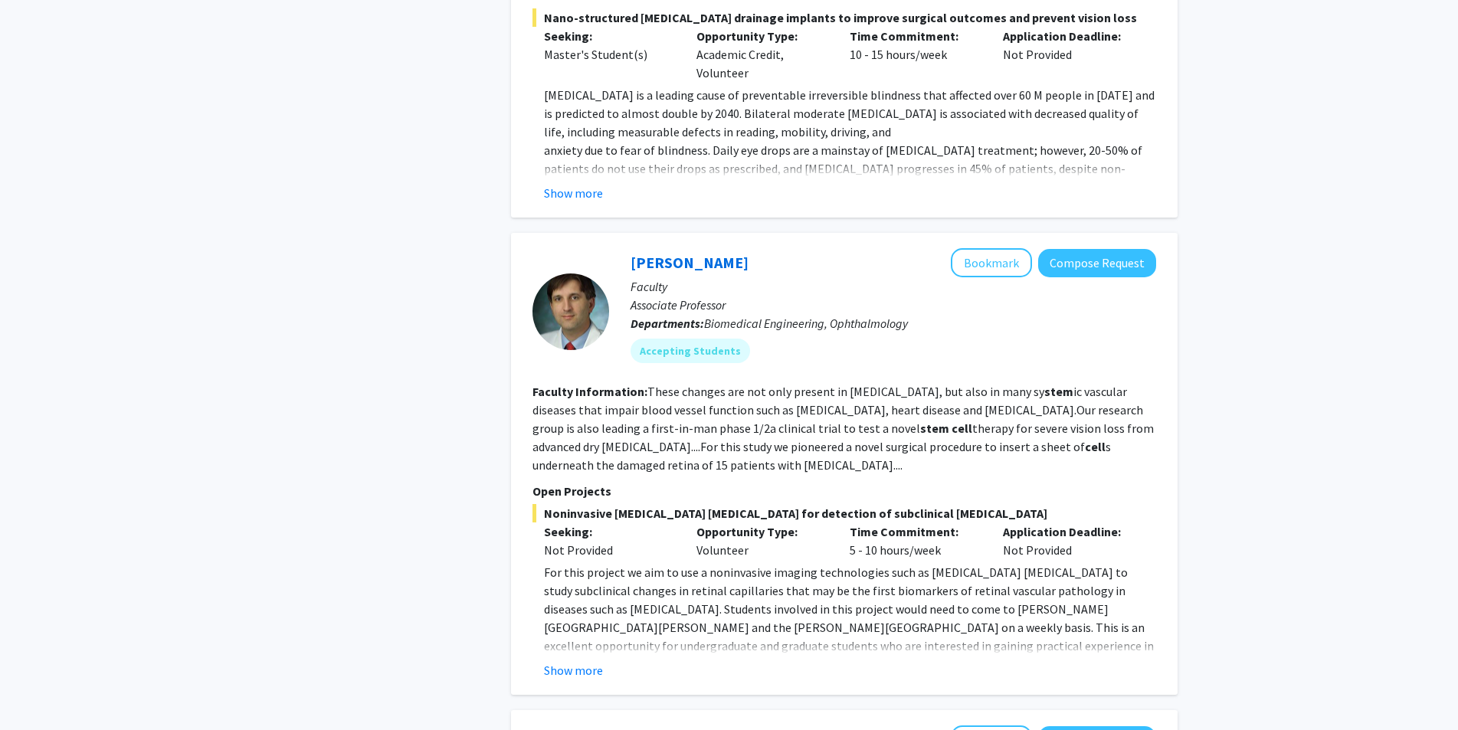
scroll to position [1456, 0]
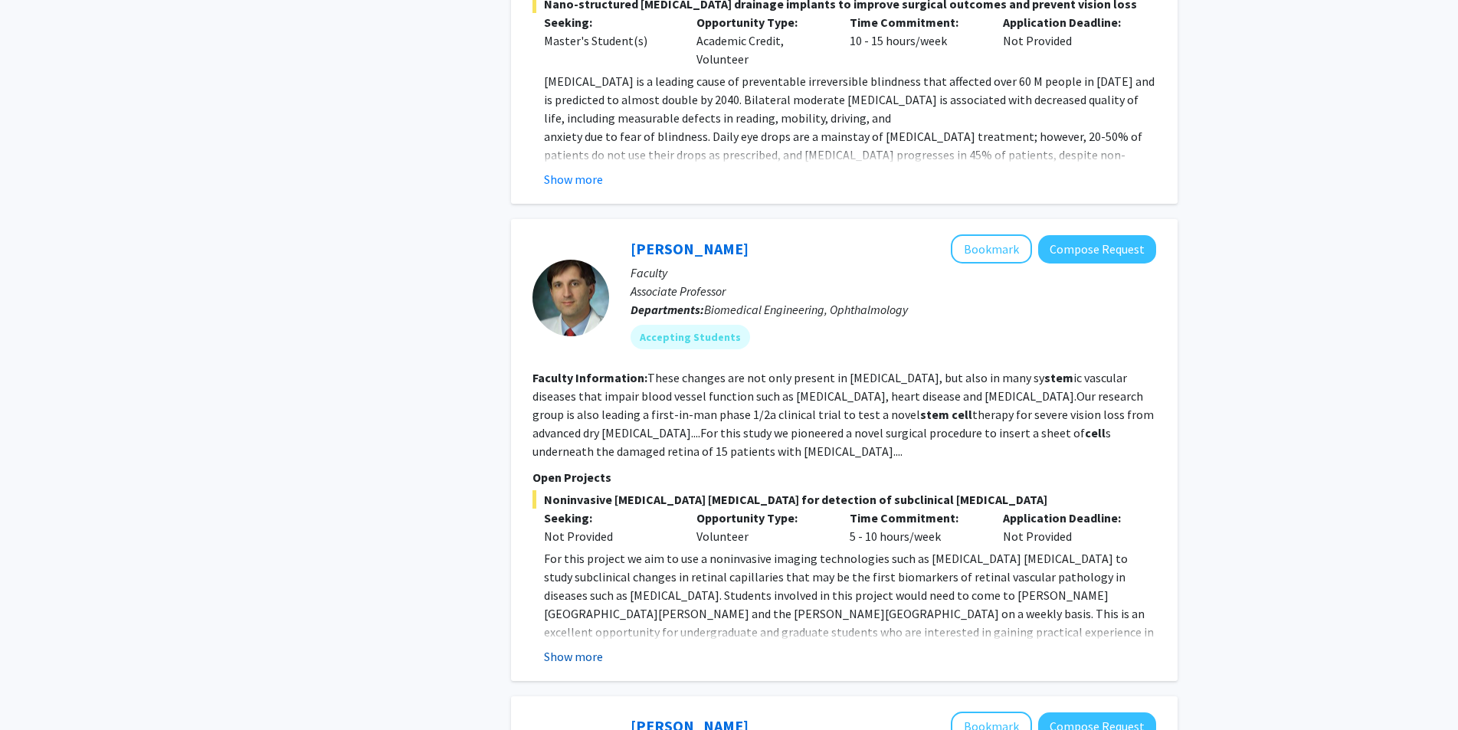
click at [567, 648] on button "Show more" at bounding box center [573, 657] width 59 height 18
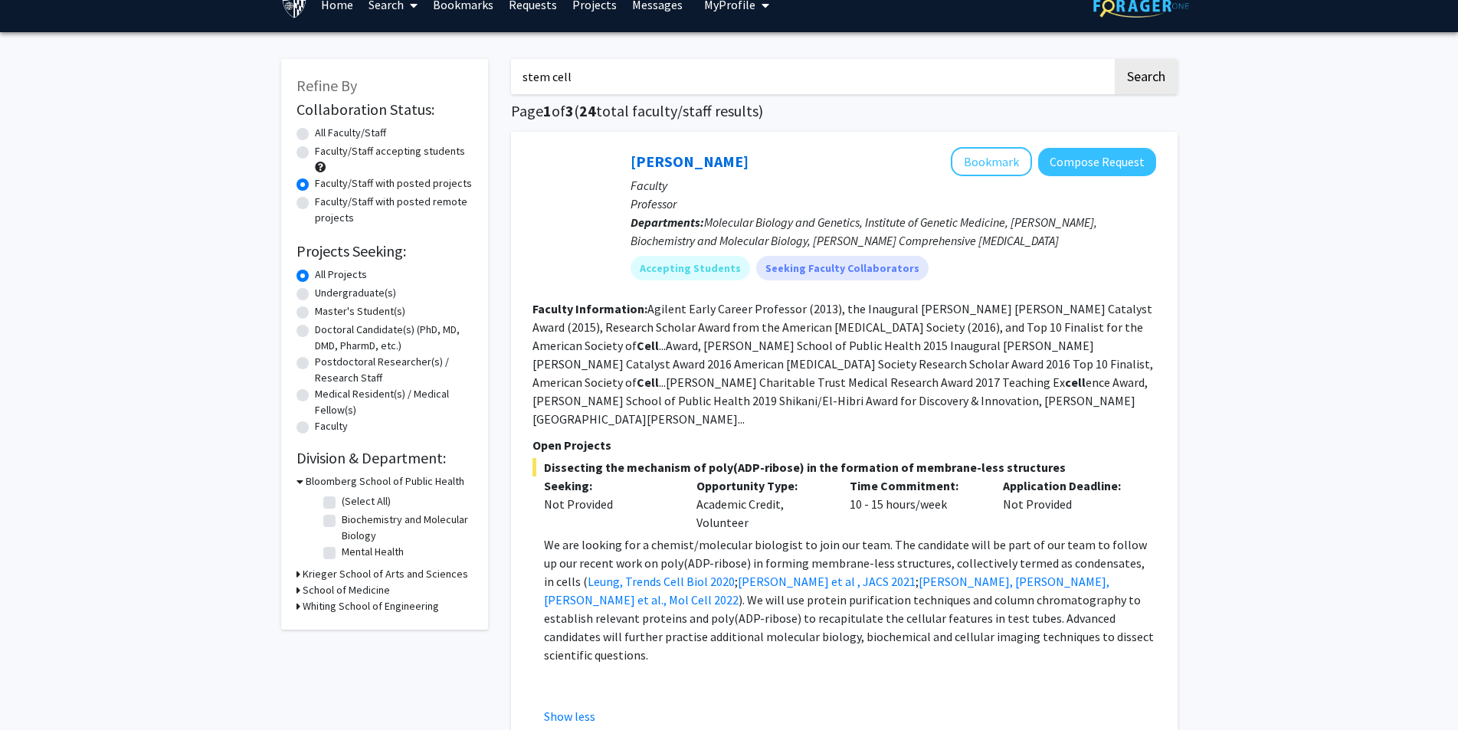
scroll to position [77, 0]
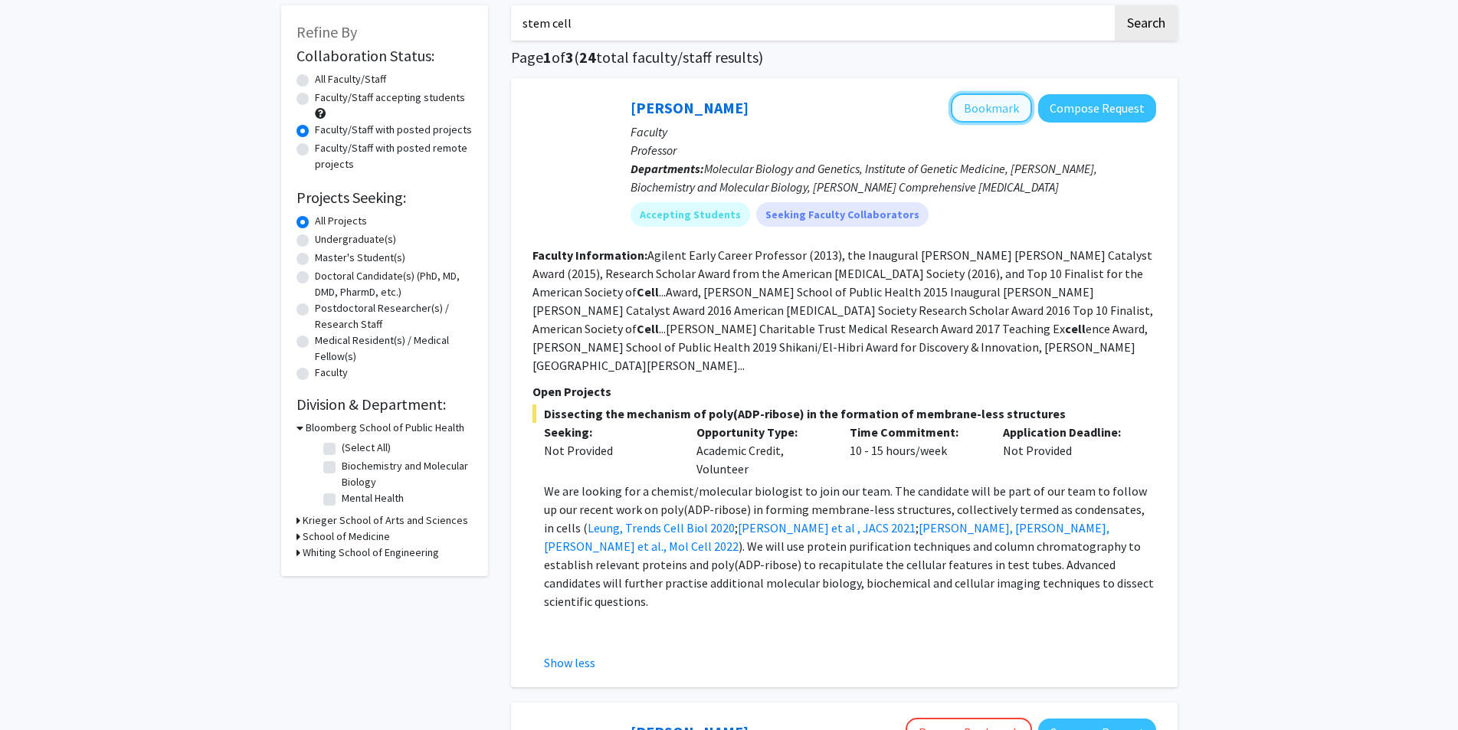
click at [1009, 104] on button "Bookmark" at bounding box center [991, 107] width 81 height 29
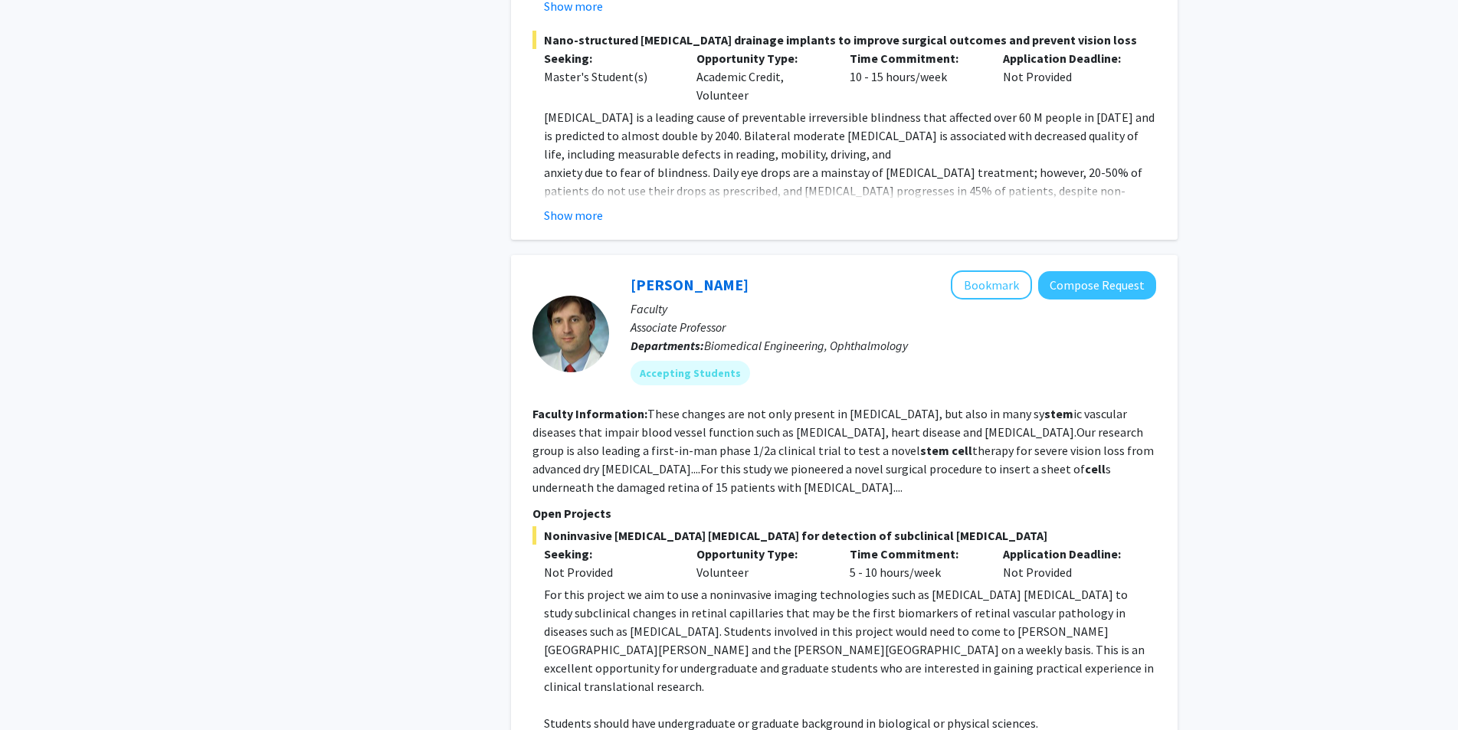
scroll to position [1456, 0]
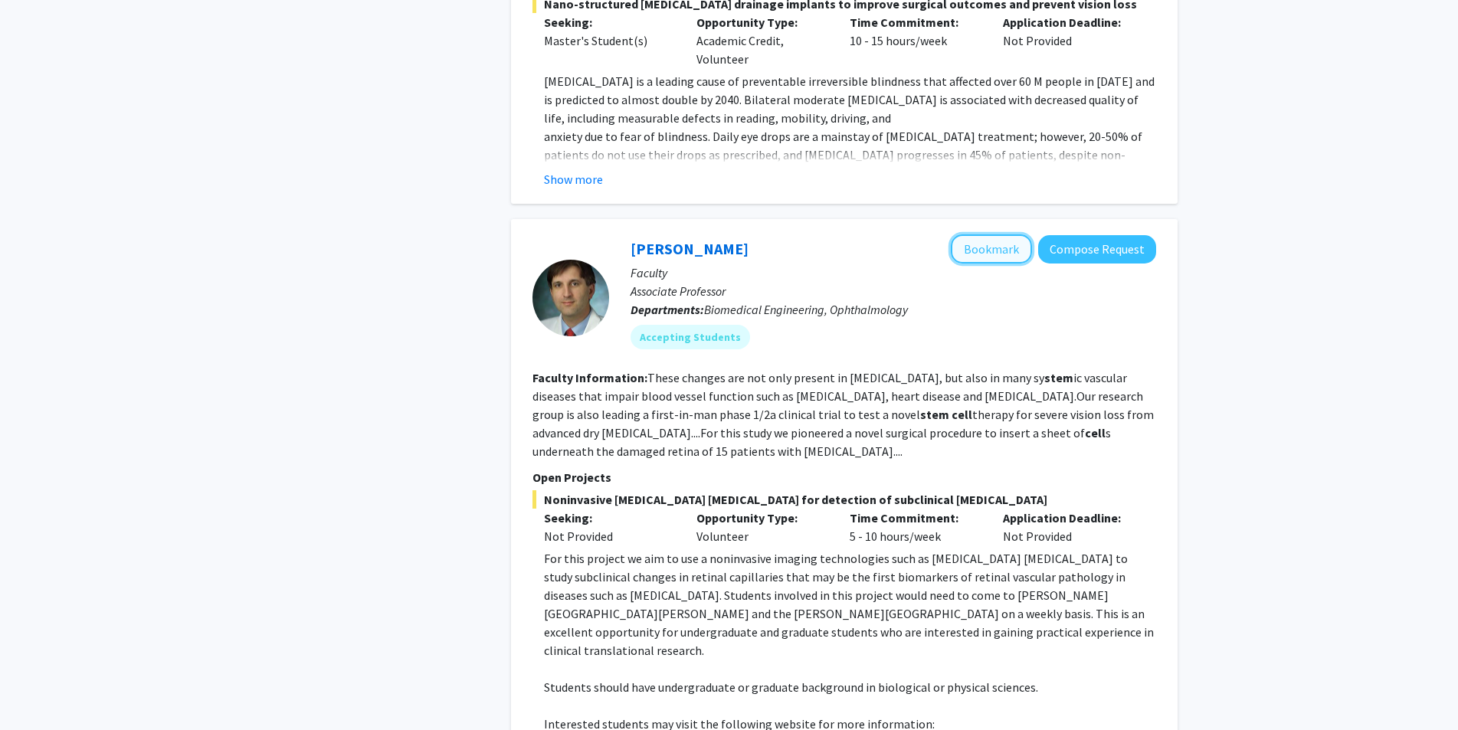
click at [1000, 234] on button "Bookmark" at bounding box center [991, 248] width 81 height 29
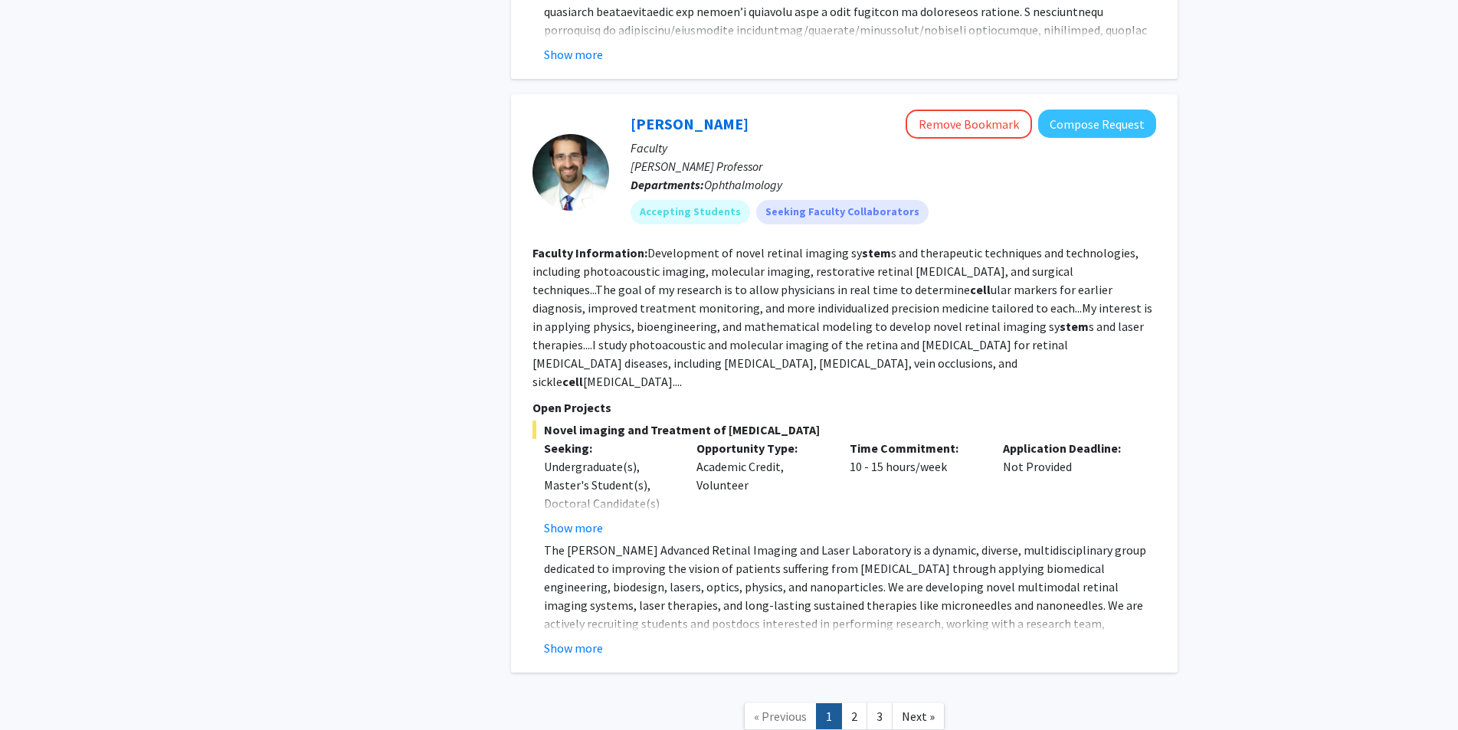
scroll to position [5425, 0]
click at [927, 708] on span "Next »" at bounding box center [918, 715] width 33 height 15
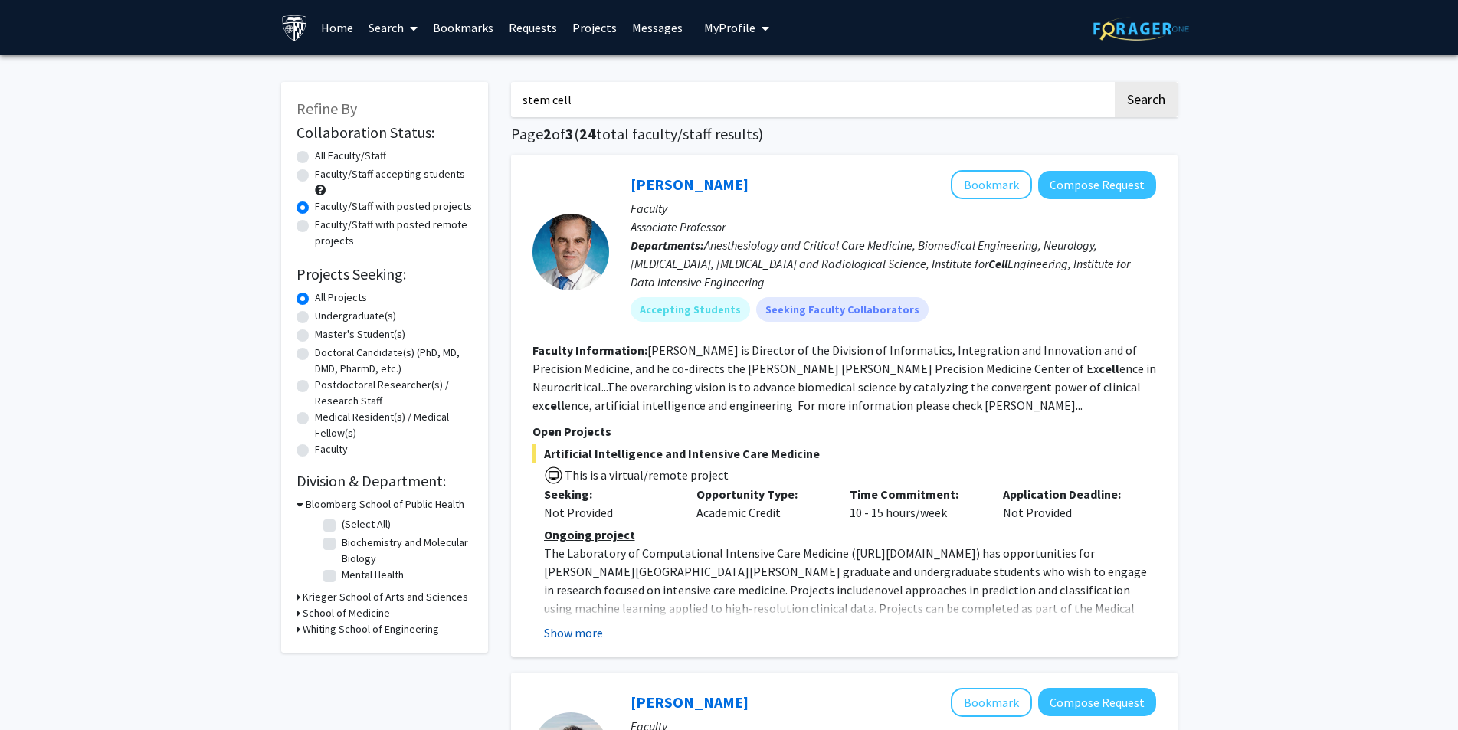
click at [590, 635] on button "Show more" at bounding box center [573, 633] width 59 height 18
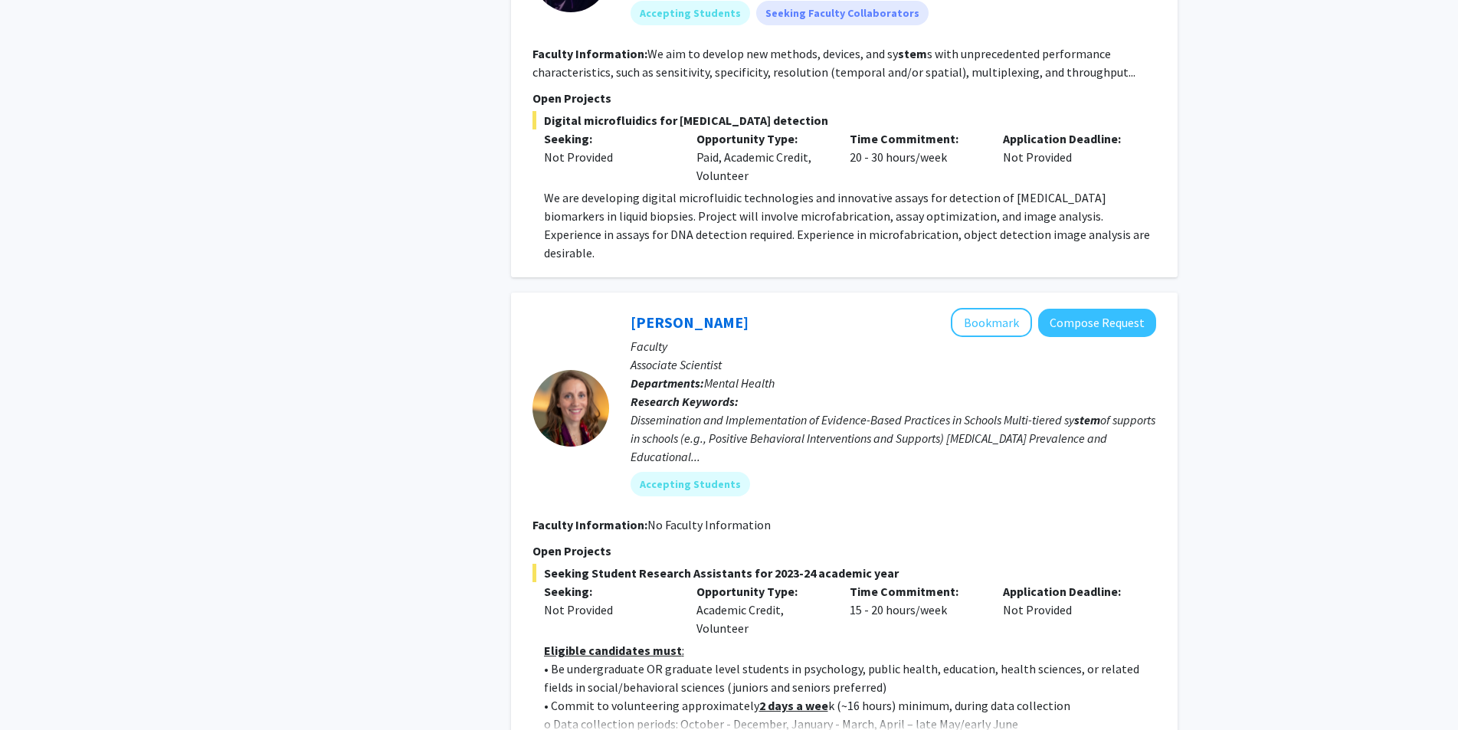
scroll to position [4681, 0]
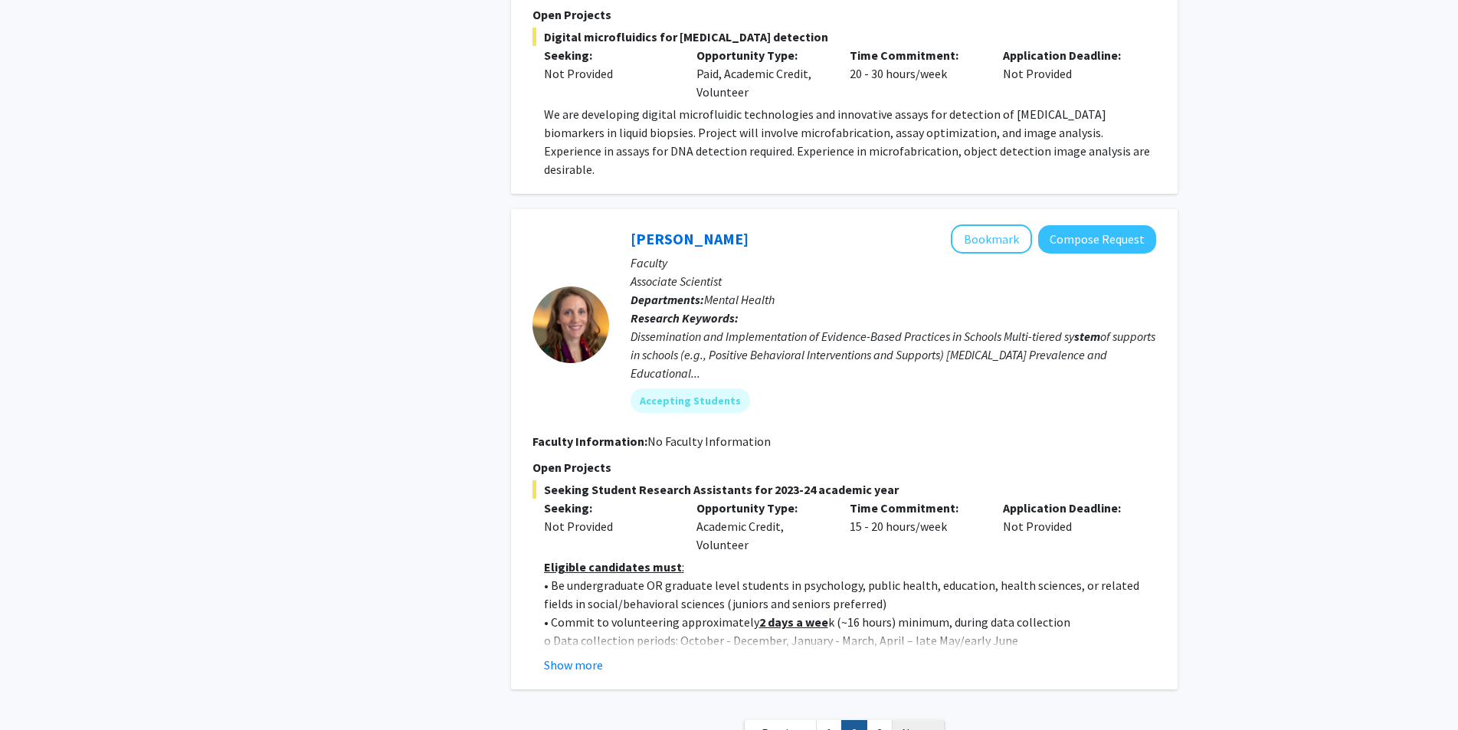
click at [908, 720] on link "Next »" at bounding box center [918, 733] width 53 height 27
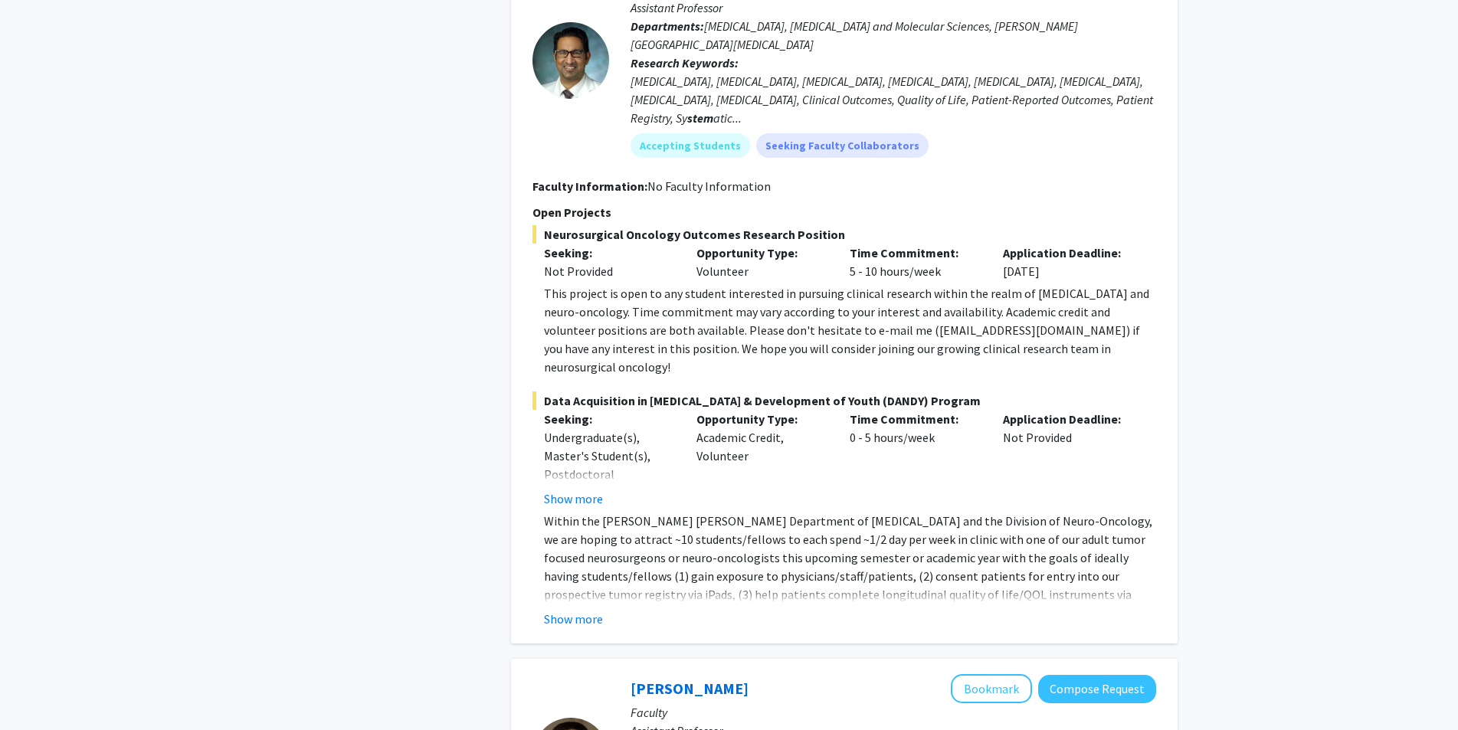
scroll to position [1598, 0]
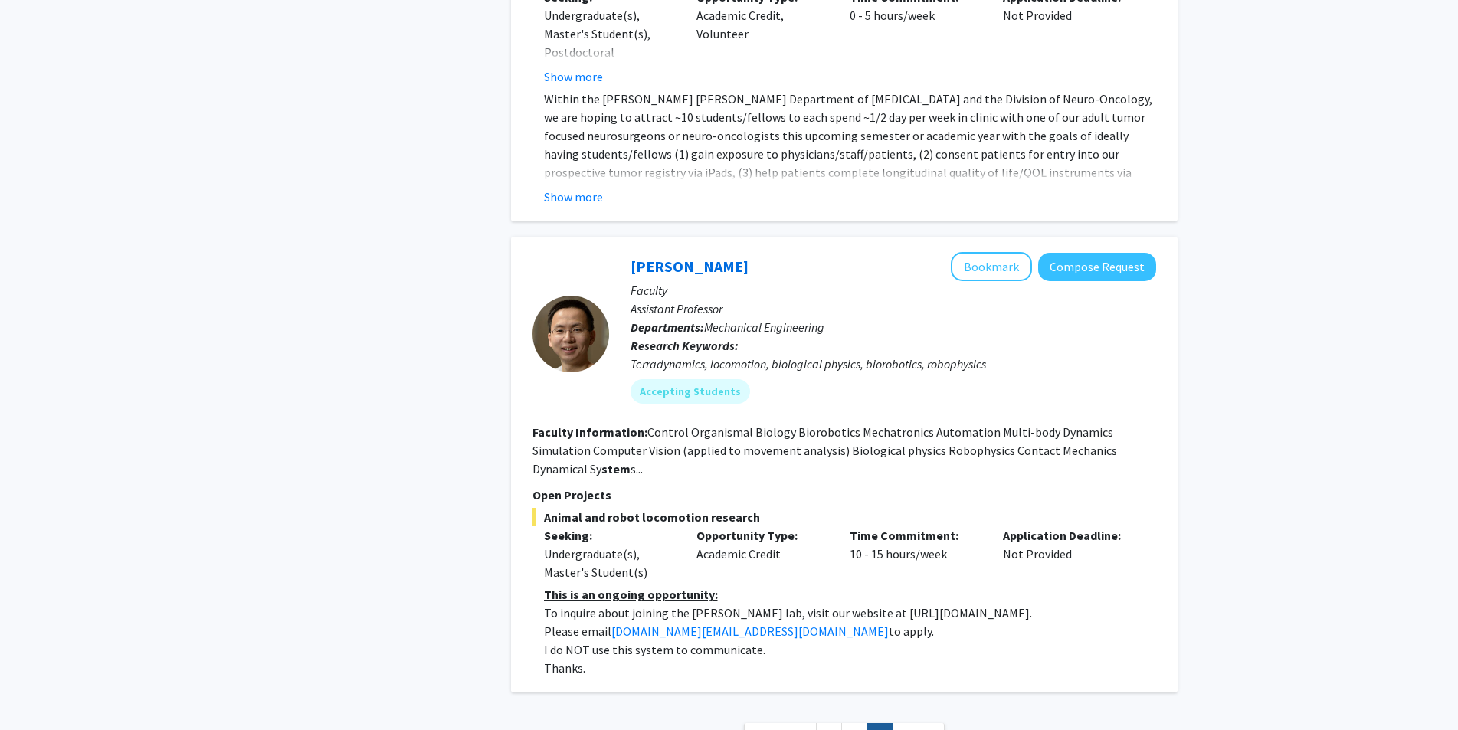
click at [920, 729] on span "Next »" at bounding box center [918, 736] width 33 height 15
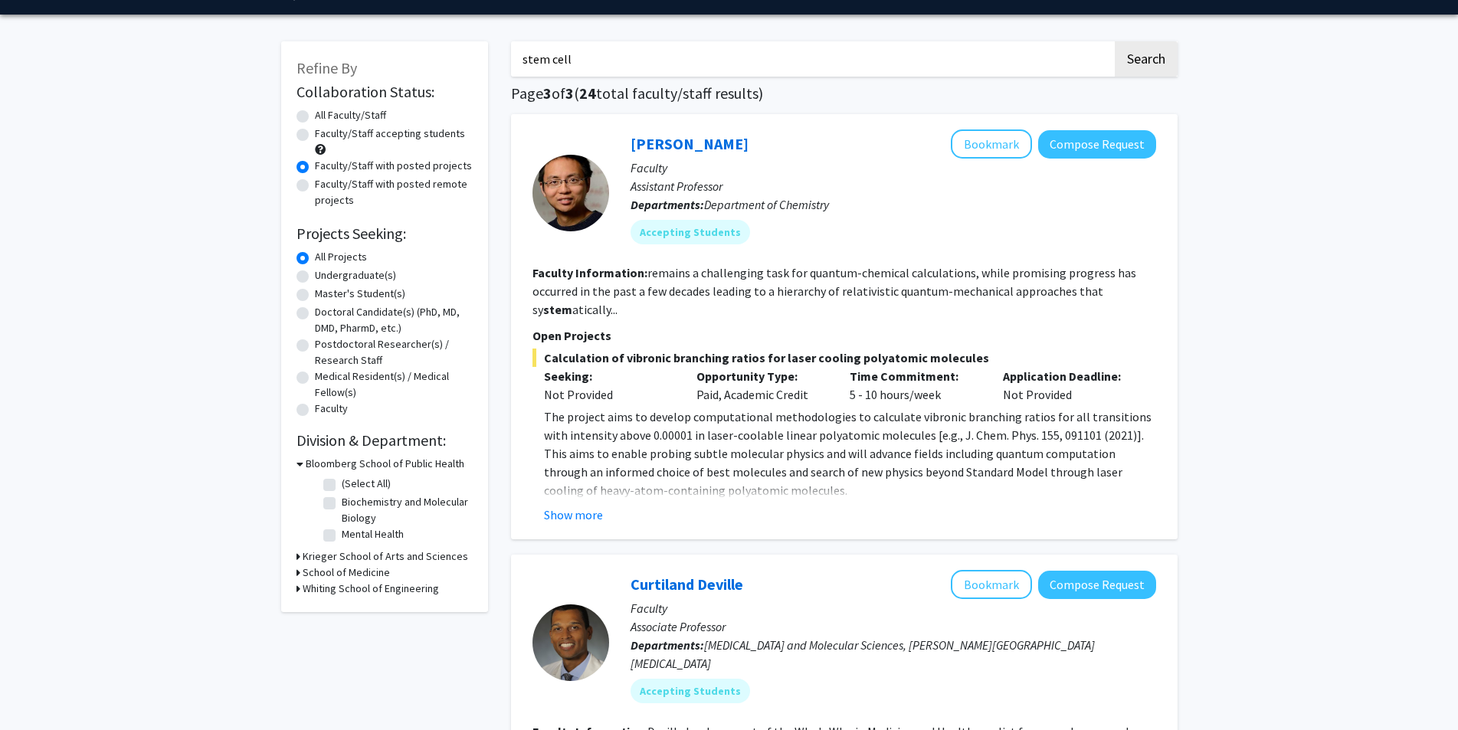
scroll to position [0, 0]
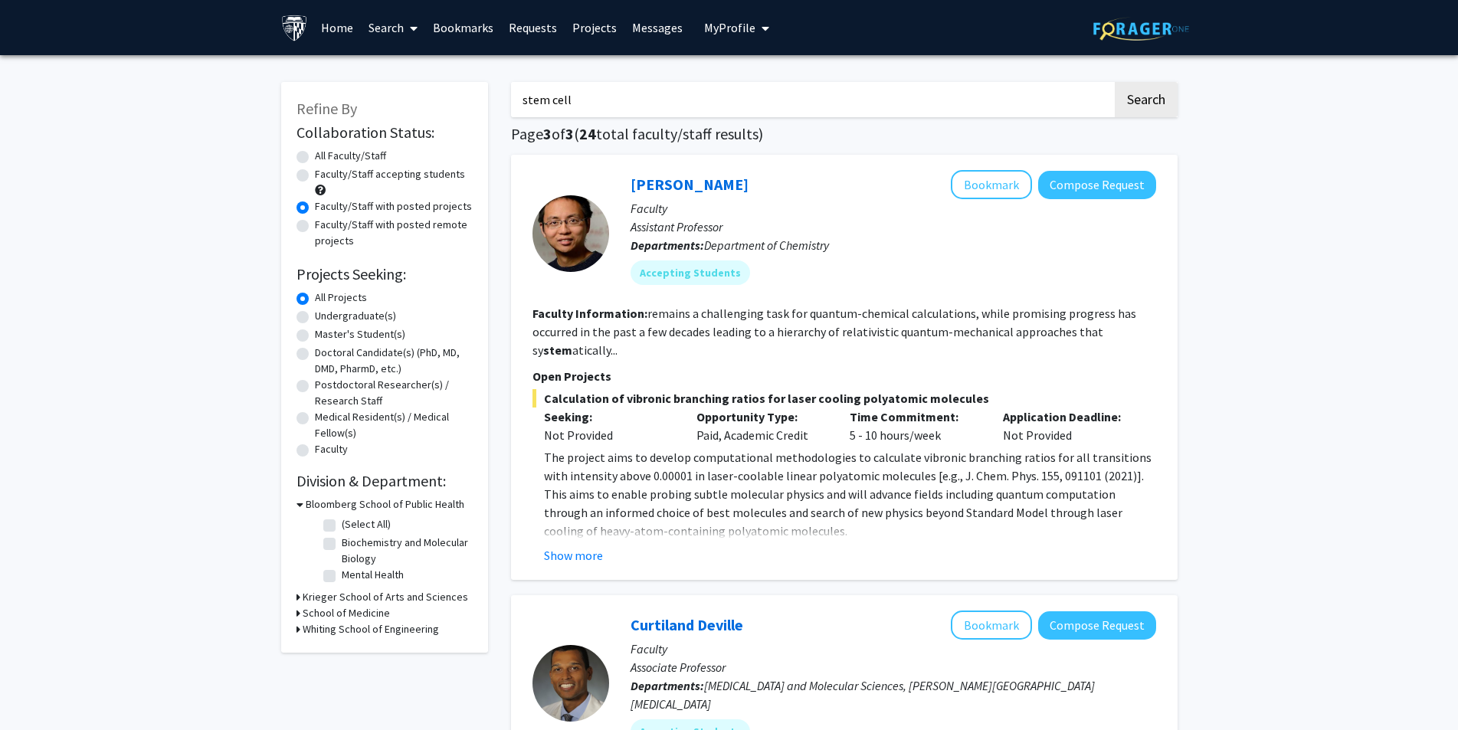
click at [471, 35] on link "Bookmarks" at bounding box center [463, 28] width 76 height 54
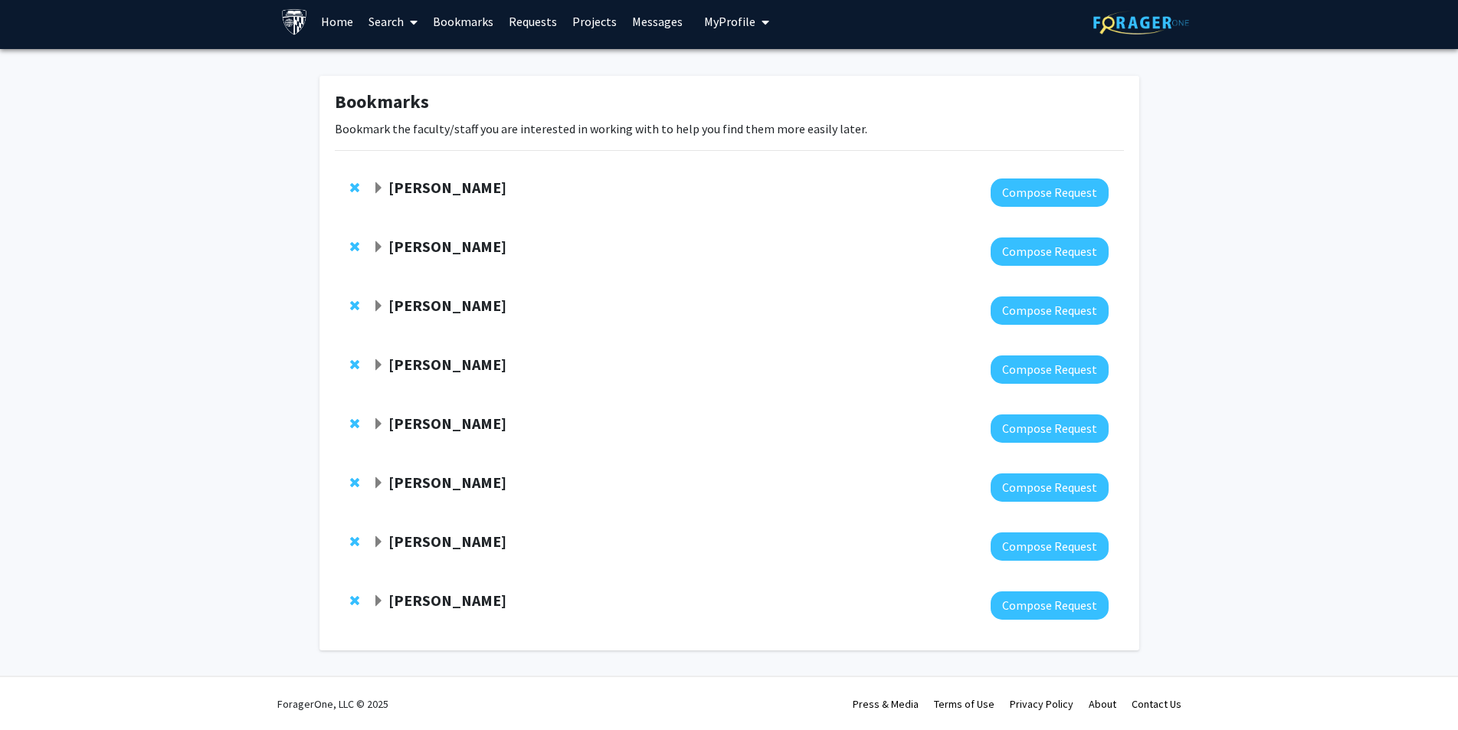
scroll to position [7, 0]
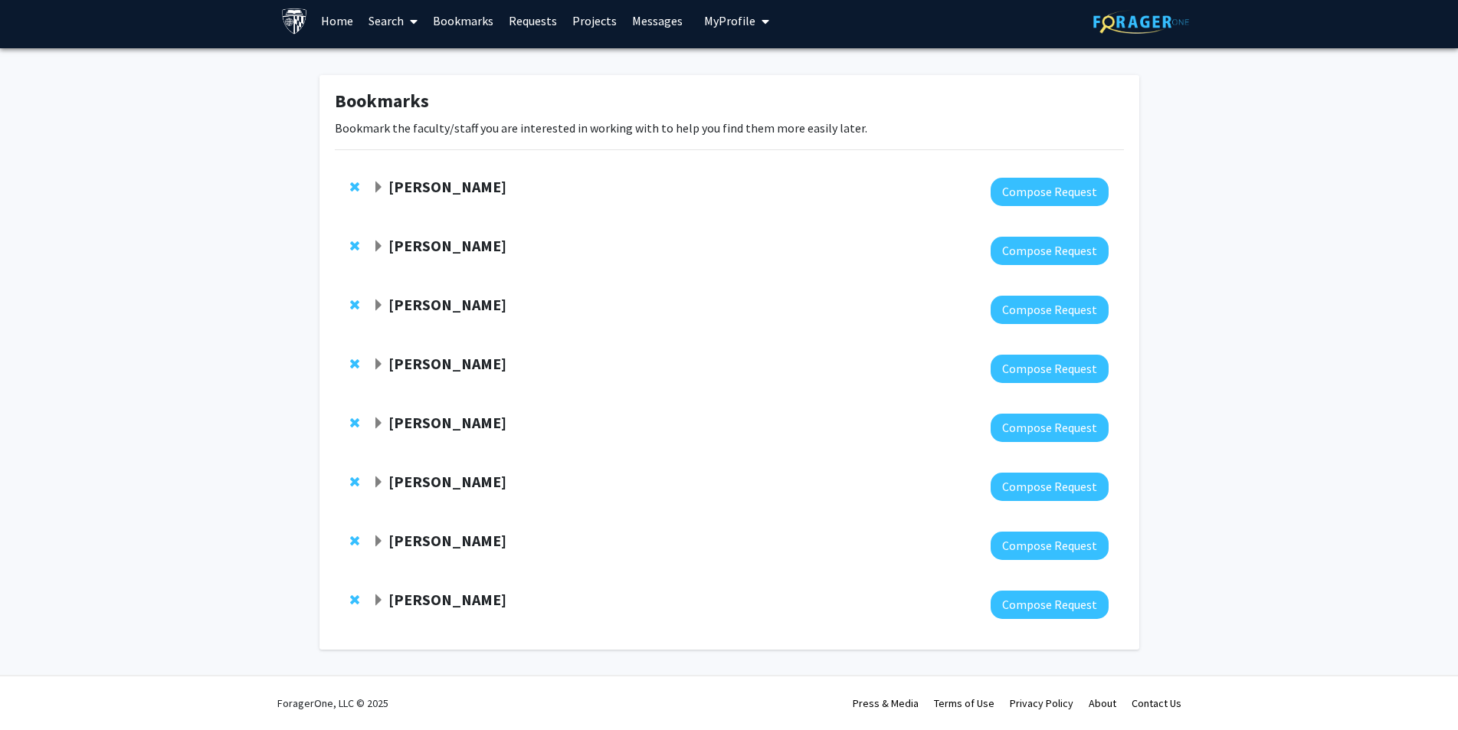
click at [474, 189] on strong "[PERSON_NAME]" at bounding box center [448, 186] width 118 height 19
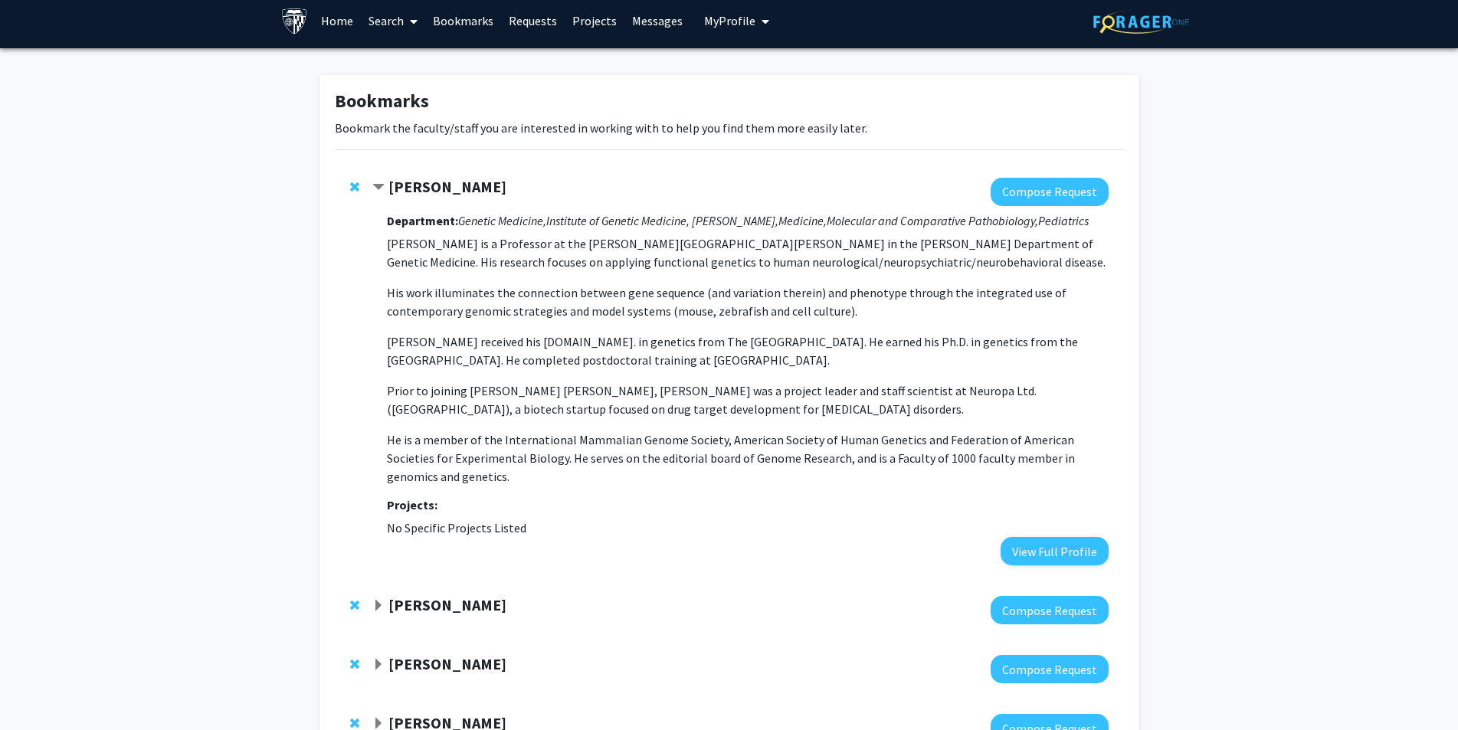
click at [474, 186] on strong "[PERSON_NAME]" at bounding box center [448, 186] width 118 height 19
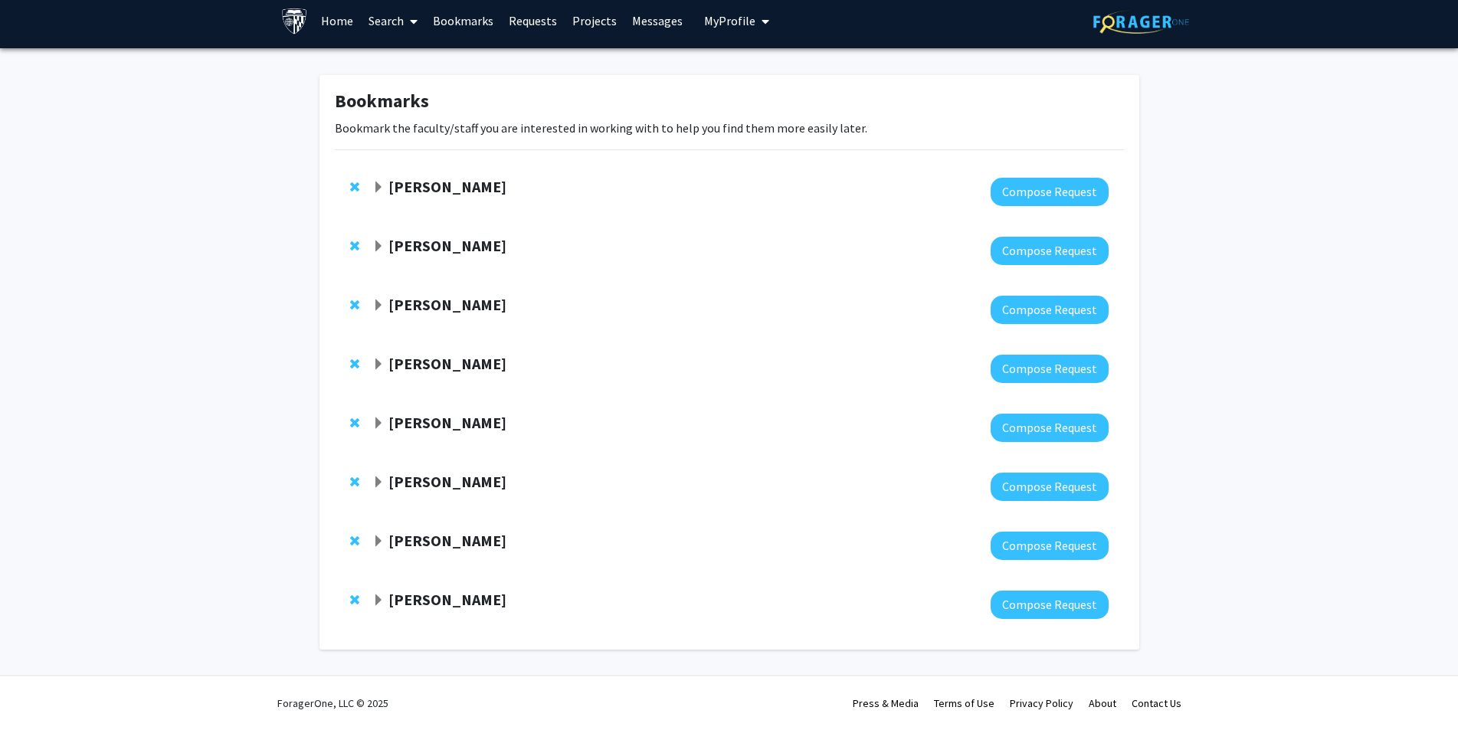
click at [458, 246] on strong "[PERSON_NAME]" at bounding box center [448, 245] width 118 height 19
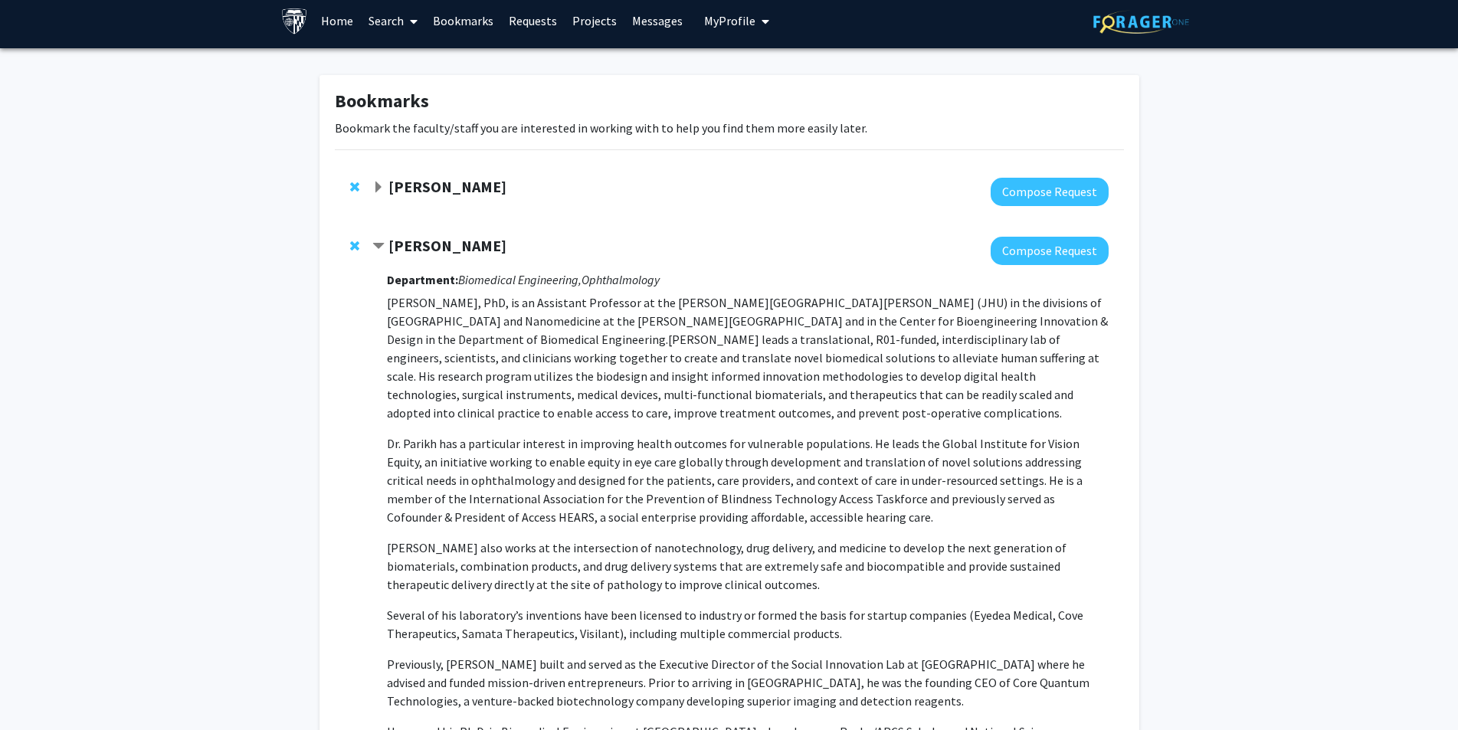
click at [457, 244] on strong "[PERSON_NAME]" at bounding box center [448, 245] width 118 height 19
